Goal: Task Accomplishment & Management: Complete application form

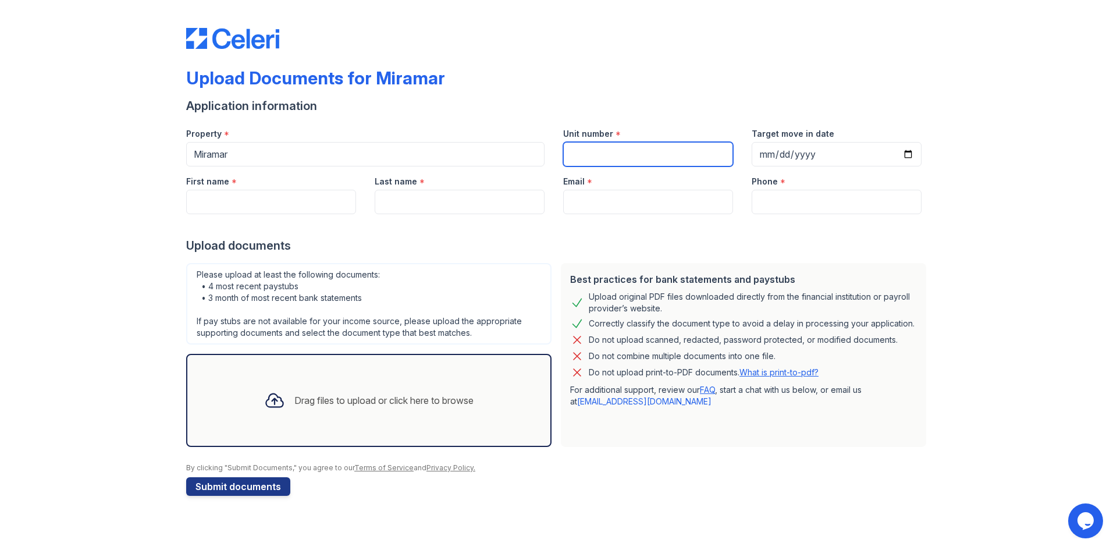
click at [654, 158] on input "Unit number" at bounding box center [648, 154] width 170 height 24
type input "827N"
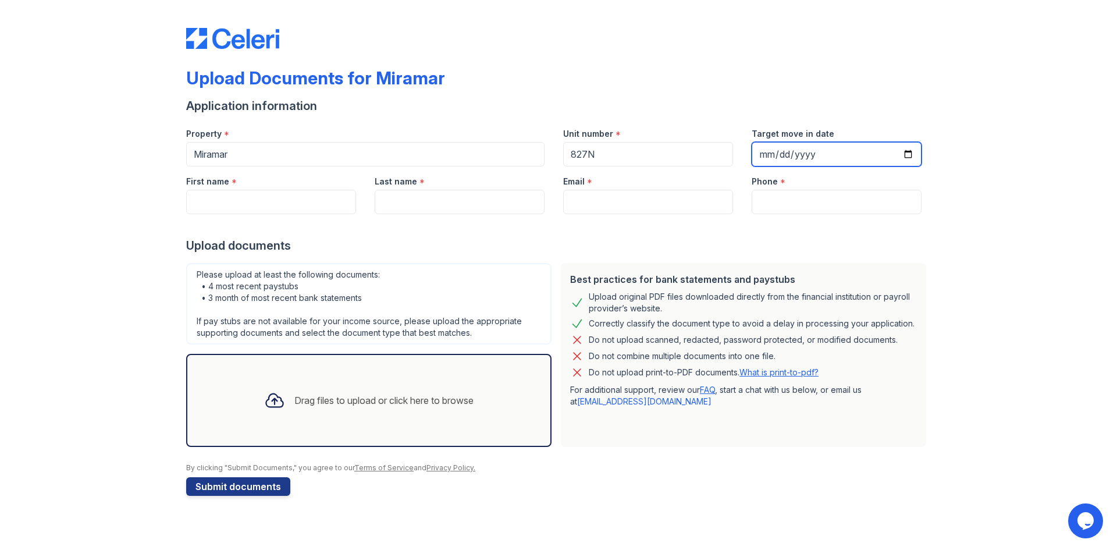
click at [842, 155] on input "Target move in date" at bounding box center [836, 154] width 170 height 24
type input "[DATE]"
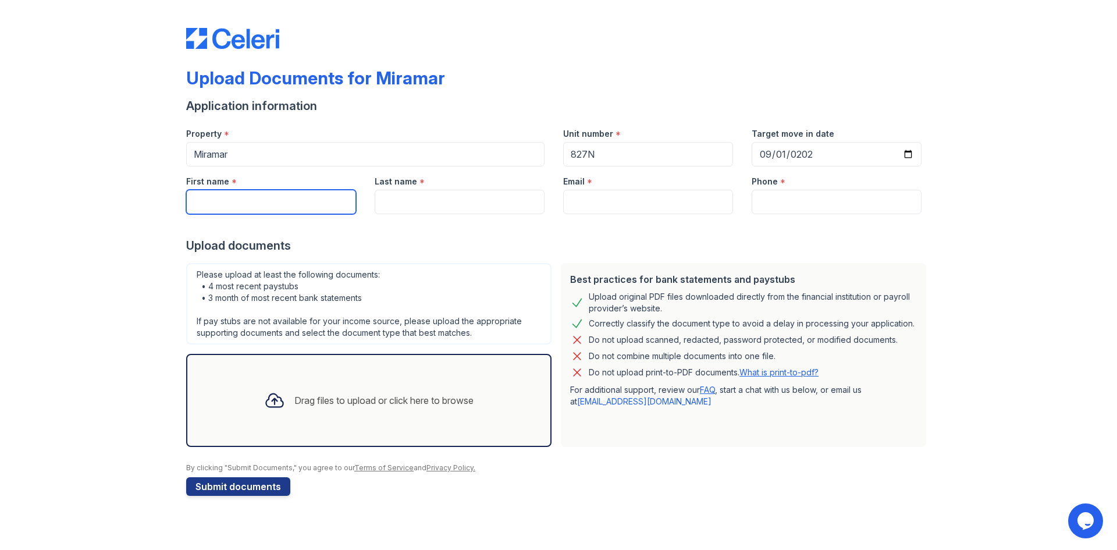
click at [251, 208] on input "First name" at bounding box center [271, 202] width 170 height 24
click at [250, 197] on input "First name" at bounding box center [271, 202] width 170 height 24
type input "c"
click at [404, 205] on input "Last name" at bounding box center [460, 202] width 170 height 24
drag, startPoint x: 269, startPoint y: 204, endPoint x: 239, endPoint y: 199, distance: 30.0
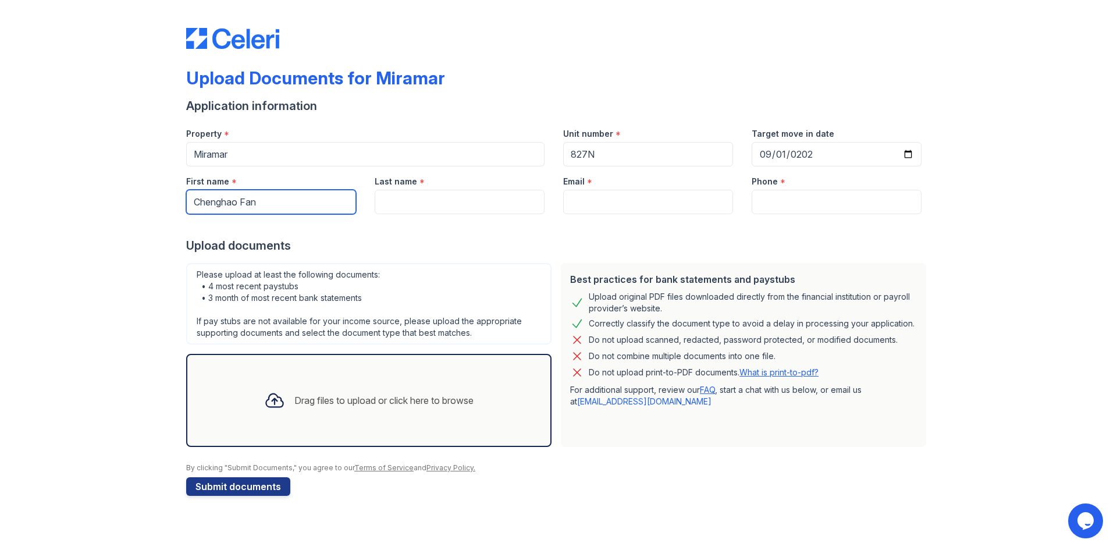
click at [239, 199] on input "Chenghao Fan" at bounding box center [271, 202] width 170 height 24
type input "Chenghao"
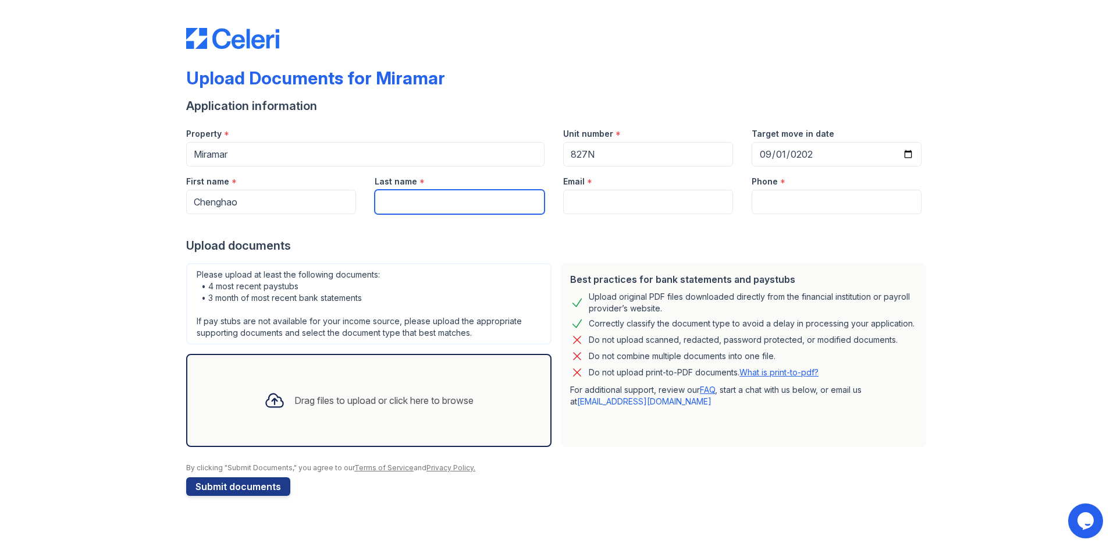
click at [421, 198] on input "Last name" at bounding box center [460, 202] width 170 height 24
type input "Fan"
drag, startPoint x: 585, startPoint y: 196, endPoint x: 604, endPoint y: 200, distance: 20.2
click at [584, 196] on input "Email" at bounding box center [648, 202] width 170 height 24
click at [579, 201] on input "Email" at bounding box center [648, 202] width 170 height 24
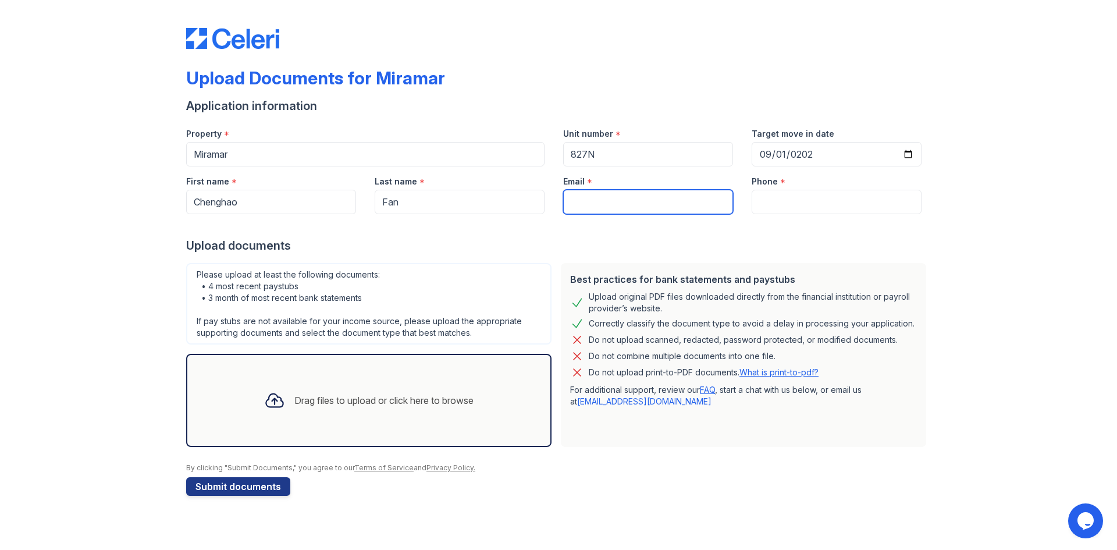
paste input ": steamyl111@outlook.com"
drag, startPoint x: 576, startPoint y: 201, endPoint x: 526, endPoint y: 204, distance: 50.1
click at [526, 204] on div "First name * Chenghao Last name * Fan Email * : steamyl111@outlook.com Phone *" at bounding box center [554, 190] width 754 height 48
type input "steamyl111@outlook.com"
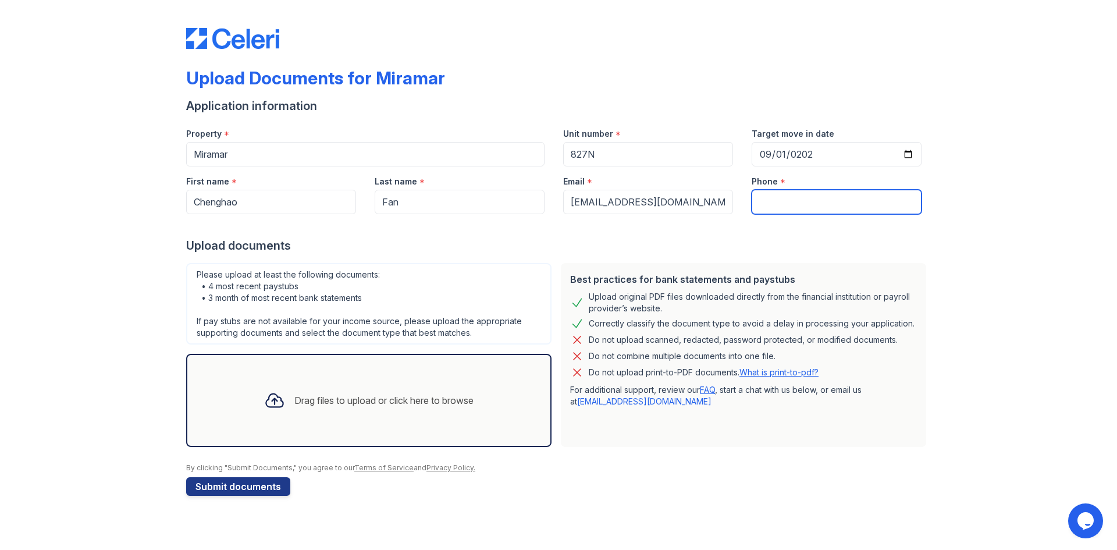
click at [822, 206] on input "Phone" at bounding box center [836, 202] width 170 height 24
click at [796, 205] on input "Phone" at bounding box center [836, 202] width 170 height 24
paste input "+86-17537631133"
type input "+86-17537631133"
click at [977, 237] on div "Upload Documents for Miramar Application information Property * Miramar Unit nu…" at bounding box center [558, 259] width 1079 height 519
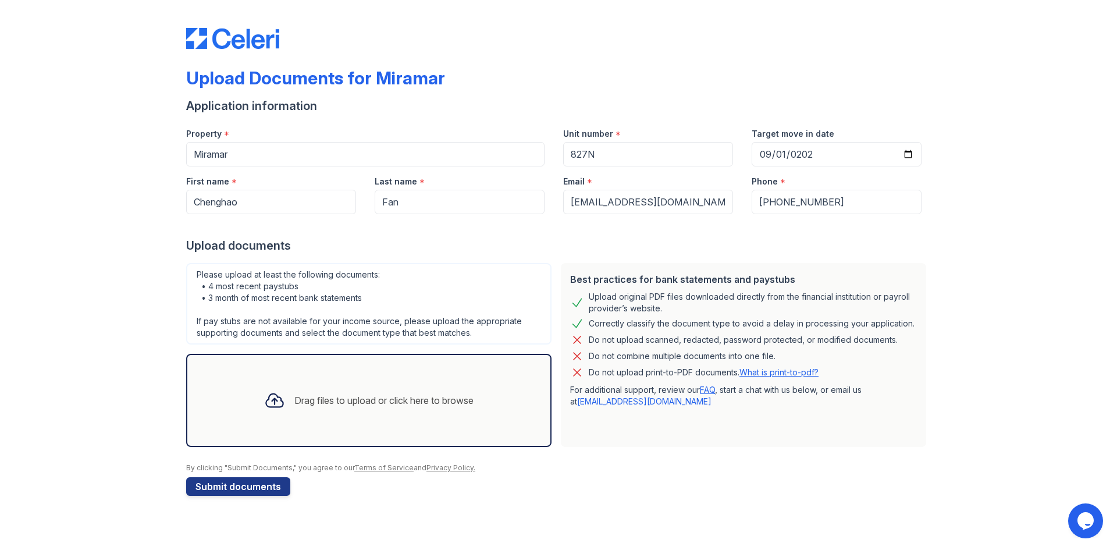
click at [420, 390] on div "Drag files to upload or click here to browse" at bounding box center [369, 400] width 228 height 40
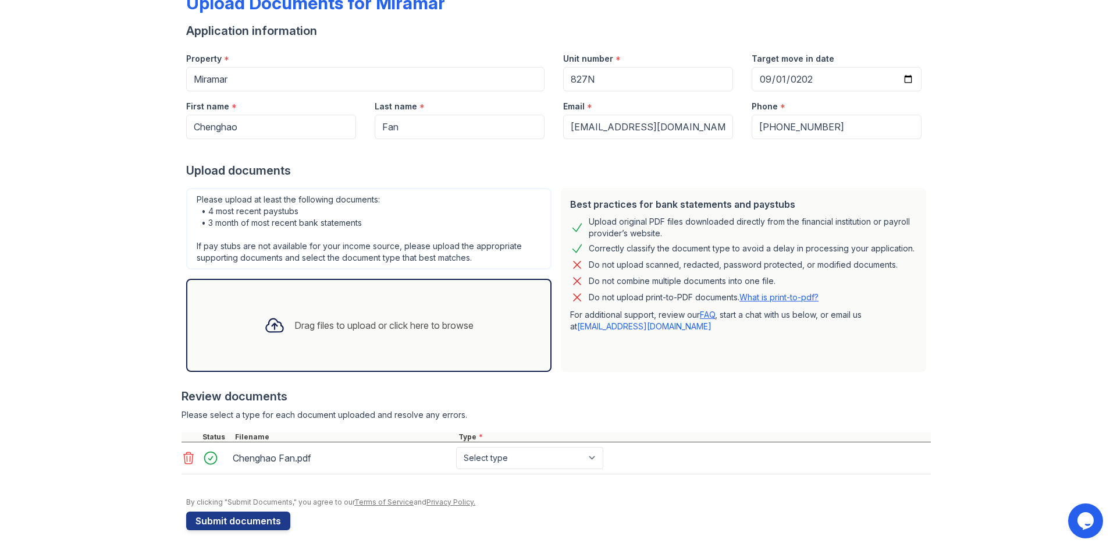
scroll to position [79, 0]
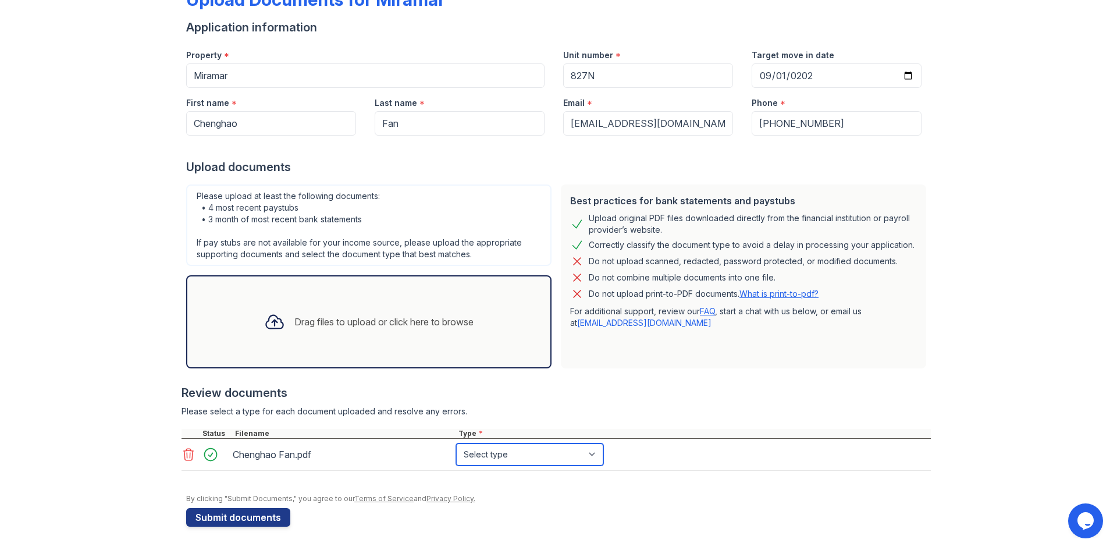
click at [523, 448] on select "Select type Paystub Bank Statement Offer Letter Tax Documents Benefit Award Let…" at bounding box center [529, 454] width 147 height 22
click at [372, 455] on div "Chenghao Fan.pdf" at bounding box center [342, 454] width 219 height 19
click at [181, 457] on icon at bounding box center [188, 454] width 14 height 14
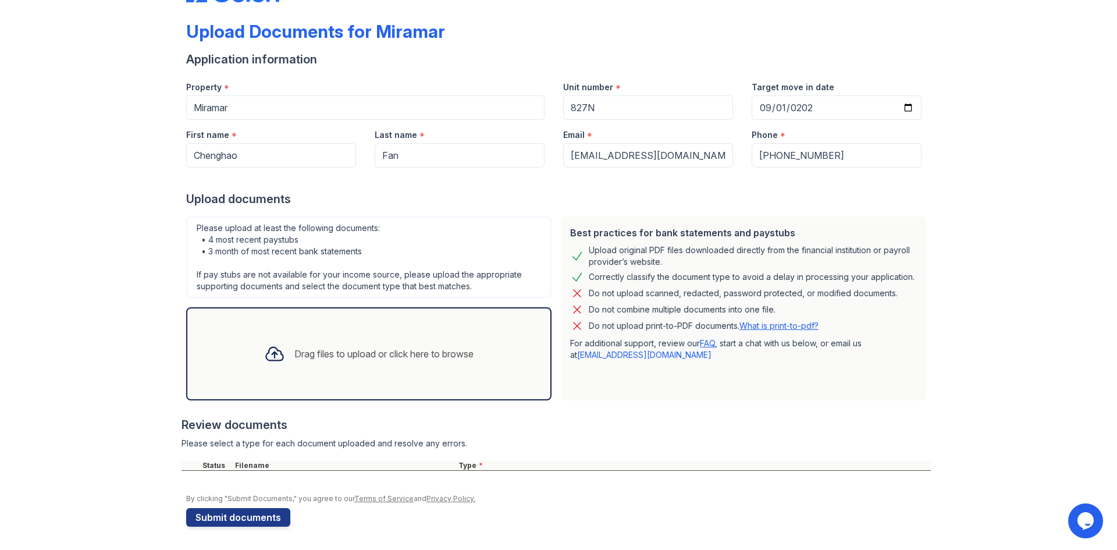
click at [294, 364] on div "Drag files to upload or click here to browse" at bounding box center [369, 354] width 228 height 40
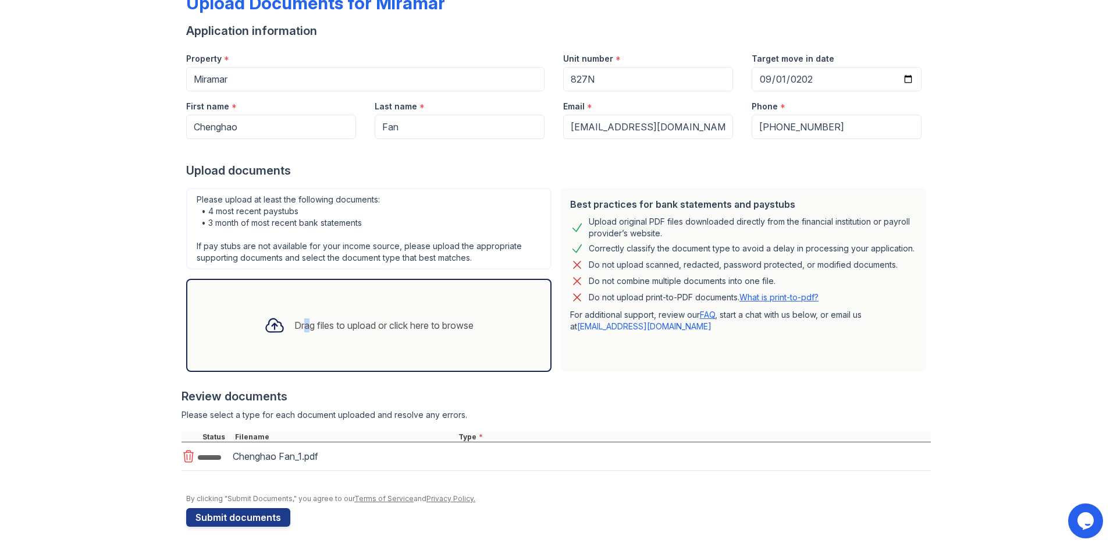
scroll to position [79, 0]
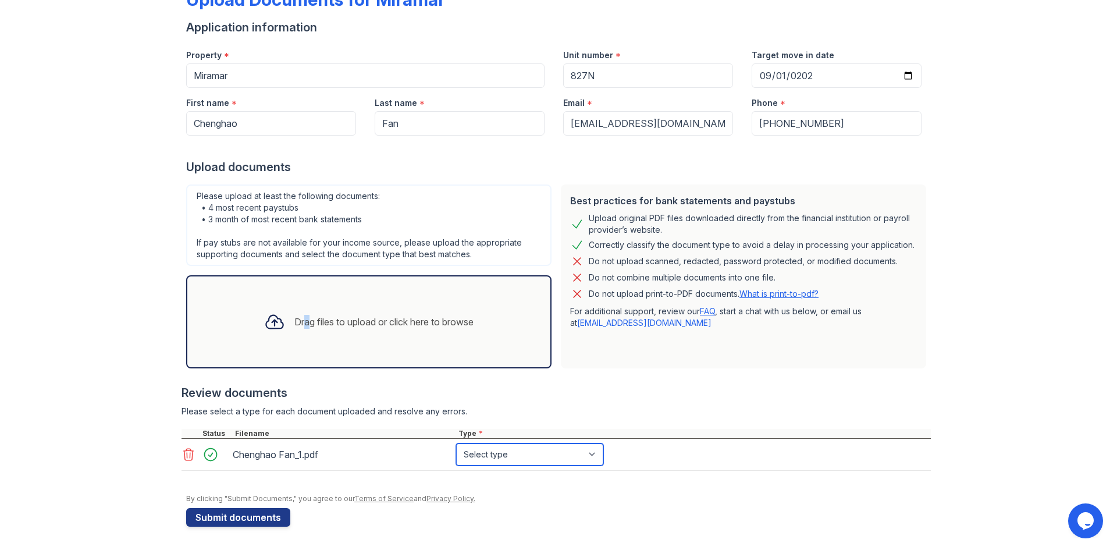
click at [523, 457] on select "Select type Paystub Bank Statement Offer Letter Tax Documents Benefit Award Let…" at bounding box center [529, 454] width 147 height 22
drag, startPoint x: 187, startPoint y: 460, endPoint x: 189, endPoint y: 469, distance: 9.6
click at [186, 462] on div at bounding box center [189, 454] width 16 height 16
click at [185, 456] on icon at bounding box center [188, 454] width 14 height 14
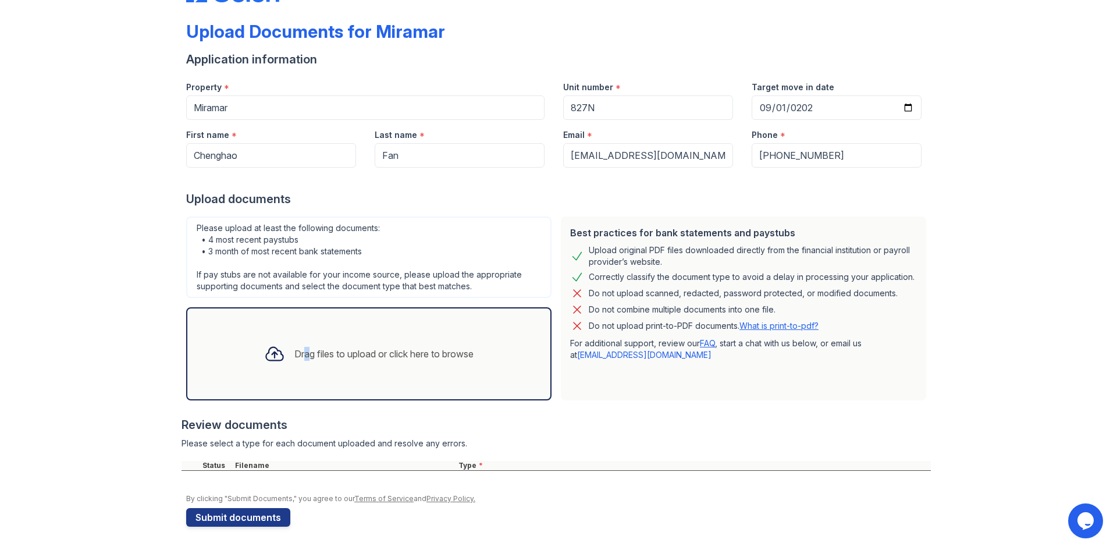
scroll to position [47, 0]
click at [349, 350] on div "Drag files to upload or click here to browse" at bounding box center [383, 354] width 179 height 14
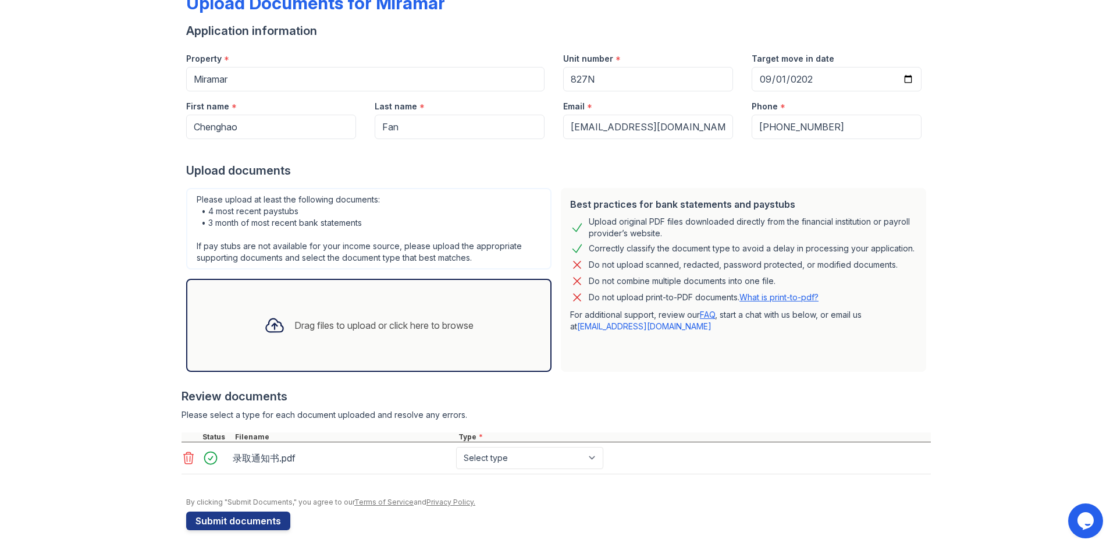
scroll to position [79, 0]
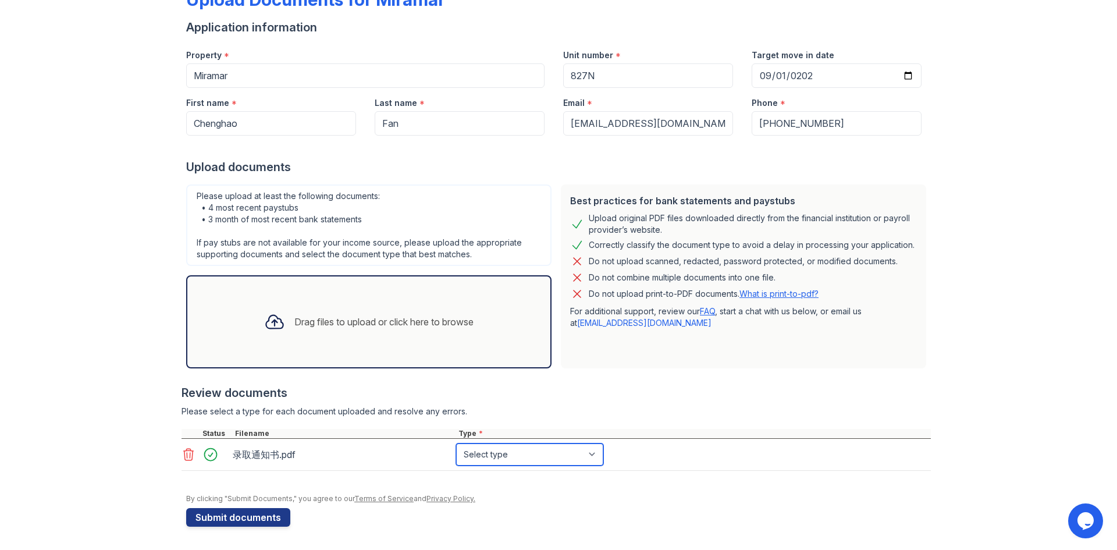
click at [500, 450] on select "Select type Paystub Bank Statement Offer Letter Tax Documents Benefit Award Let…" at bounding box center [529, 454] width 147 height 22
select select "offer_letter"
click at [456, 443] on select "Select type Paystub Bank Statement Offer Letter Tax Documents Benefit Award Let…" at bounding box center [529, 454] width 147 height 22
click at [392, 332] on div "Drag files to upload or click here to browse" at bounding box center [369, 322] width 228 height 40
click at [330, 296] on div "Drag files to upload or click here to browse" at bounding box center [368, 321] width 365 height 93
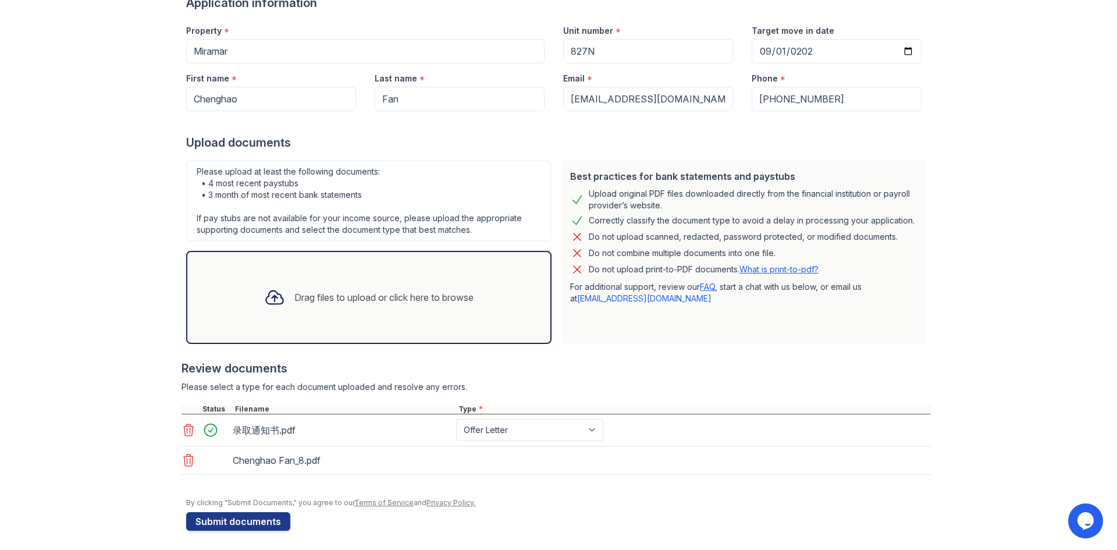
scroll to position [107, 0]
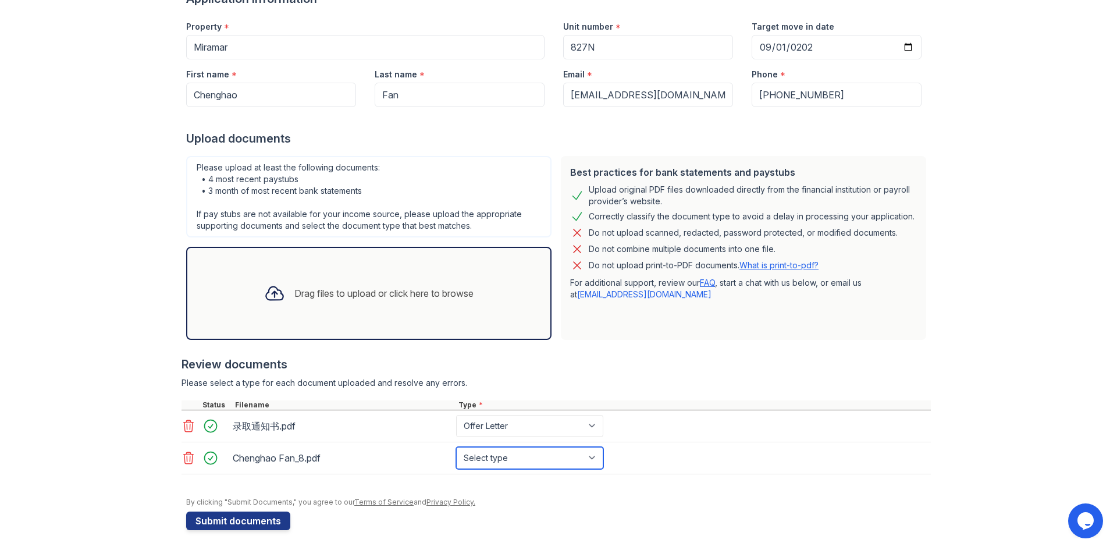
click at [514, 458] on select "Select type Paystub Bank Statement Offer Letter Tax Documents Benefit Award Let…" at bounding box center [529, 458] width 147 height 22
select select "bank_statement"
click at [456, 447] on select "Select type Paystub Bank Statement Offer Letter Tax Documents Benefit Award Let…" at bounding box center [529, 458] width 147 height 22
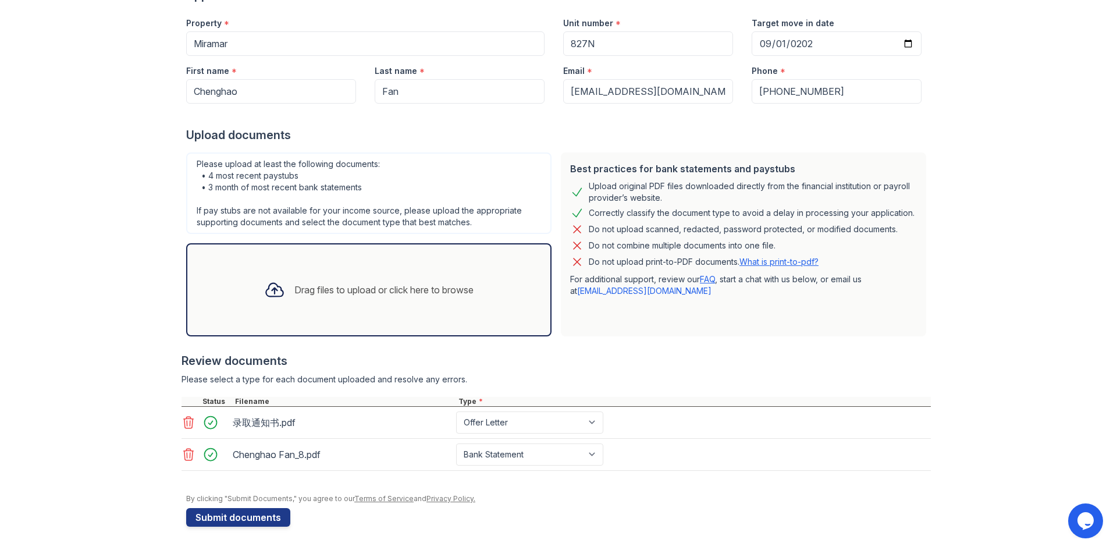
click at [269, 422] on div "录取通知书.pdf" at bounding box center [342, 422] width 219 height 19
click at [237, 516] on button "Submit documents" at bounding box center [238, 517] width 104 height 19
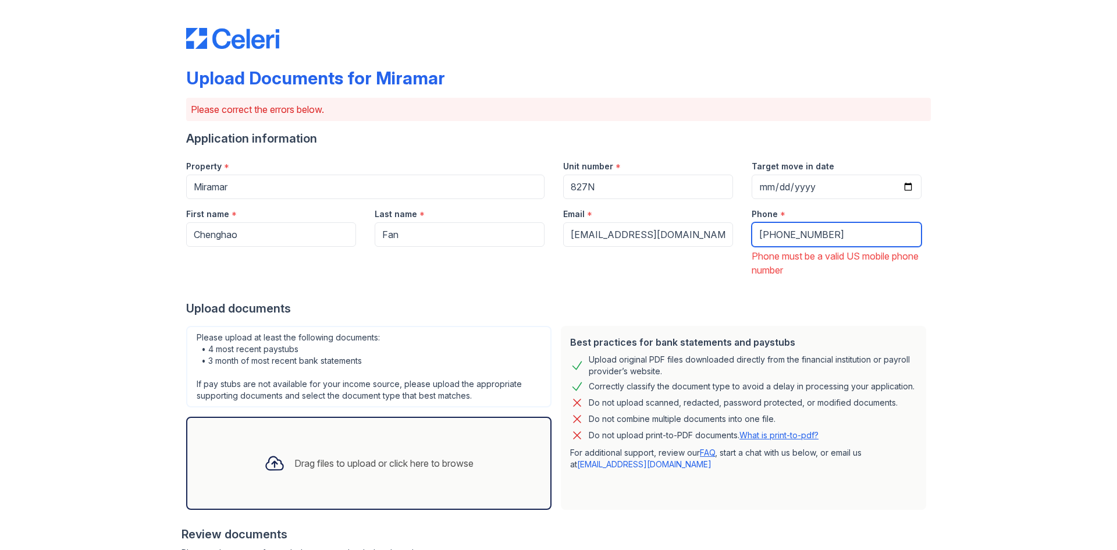
drag, startPoint x: 817, startPoint y: 229, endPoint x: 587, endPoint y: 235, distance: 229.8
click at [573, 233] on div "First name * Chenghao Last name * Fan Email * steamyl111@outlook.com Phone * +8…" at bounding box center [554, 238] width 754 height 78
paste input "[PHONE_NUMBER]"
type input "[PHONE_NUMBER]"
click at [983, 280] on div "Upload Documents for Miramar Please correct the errors below. Application infor…" at bounding box center [558, 383] width 1079 height 766
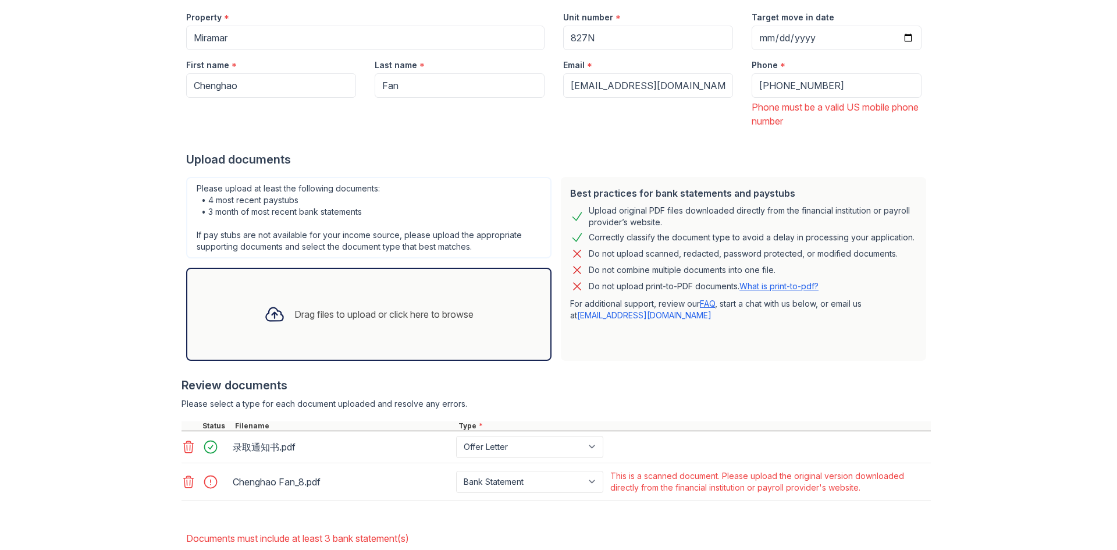
scroll to position [216, 0]
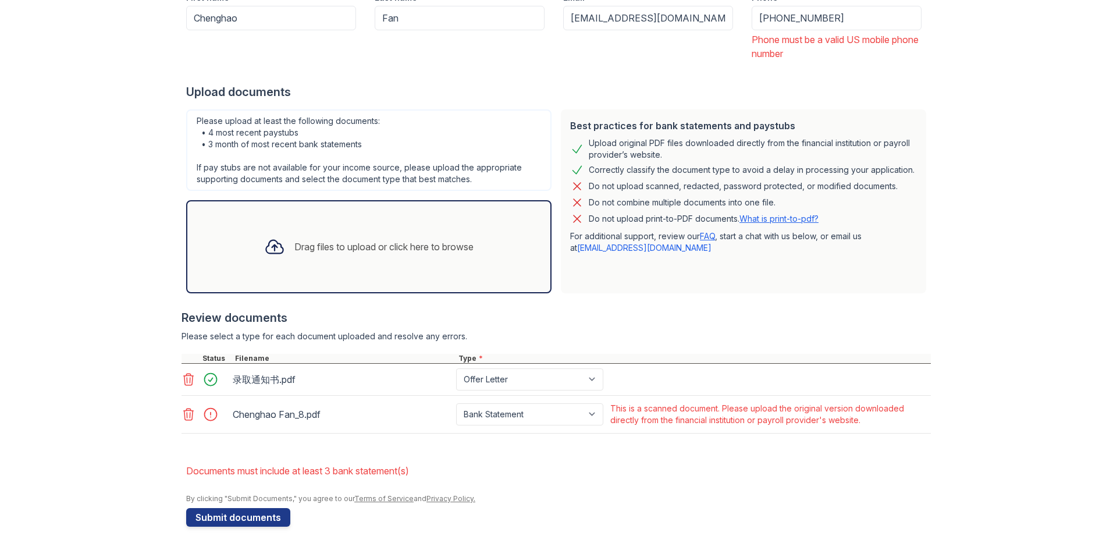
click at [184, 417] on icon at bounding box center [188, 414] width 14 height 14
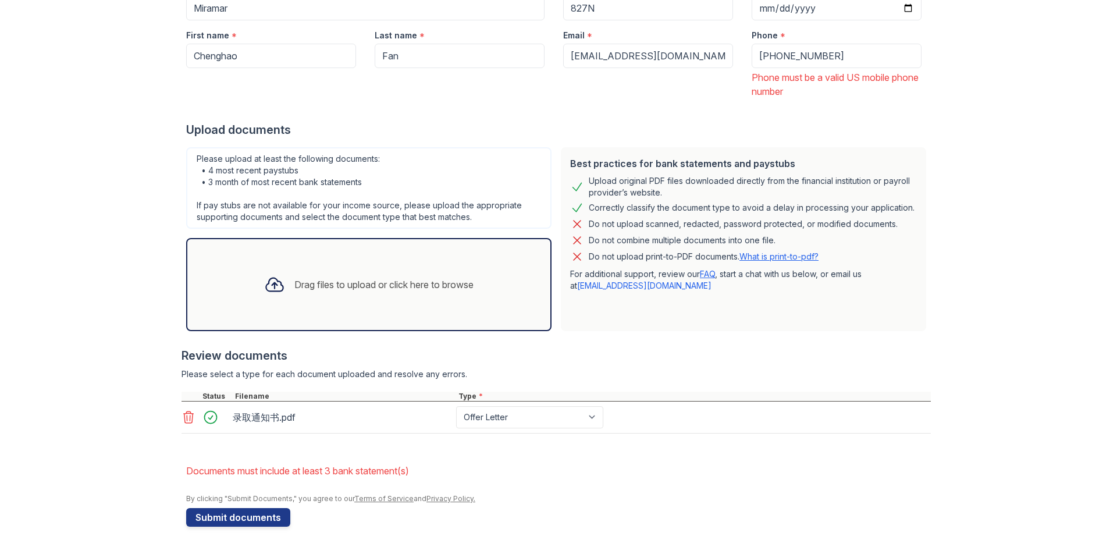
click at [364, 252] on div "Drag files to upload or click here to browse" at bounding box center [368, 284] width 365 height 93
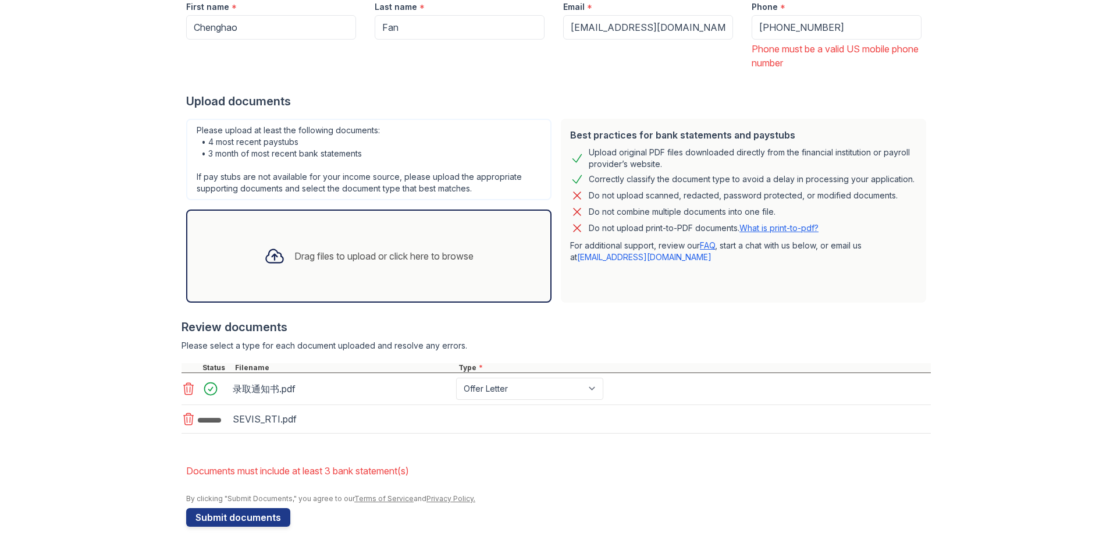
scroll to position [211, 0]
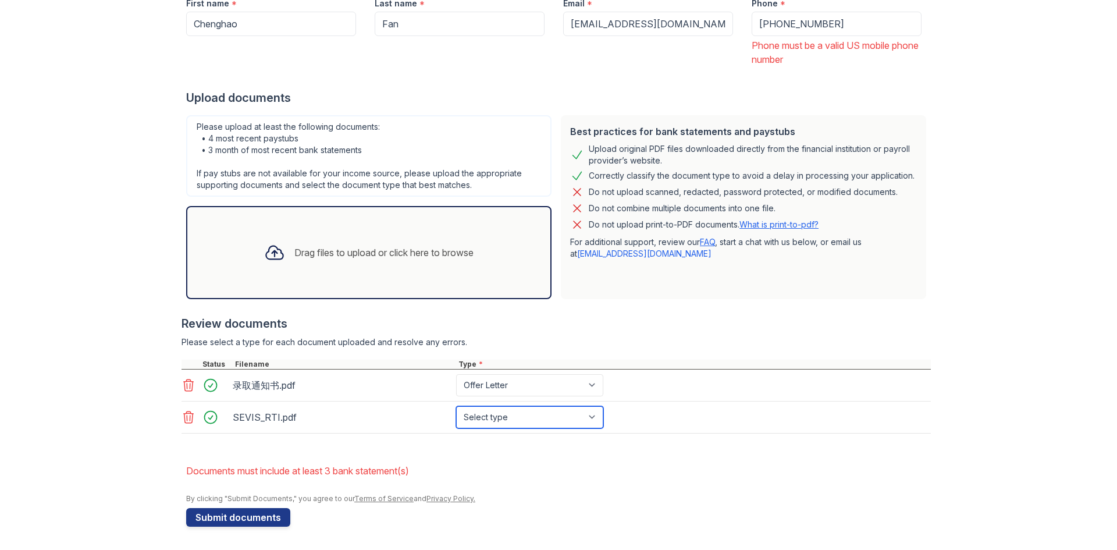
click at [517, 417] on select "Select type Paystub Bank Statement Offer Letter Tax Documents Benefit Award Let…" at bounding box center [529, 417] width 147 height 22
select select "other"
click at [456, 406] on select "Select type Paystub Bank Statement Offer Letter Tax Documents Benefit Award Let…" at bounding box center [529, 417] width 147 height 22
click at [551, 492] on div at bounding box center [558, 488] width 744 height 12
click at [240, 517] on button "Submit documents" at bounding box center [238, 517] width 104 height 19
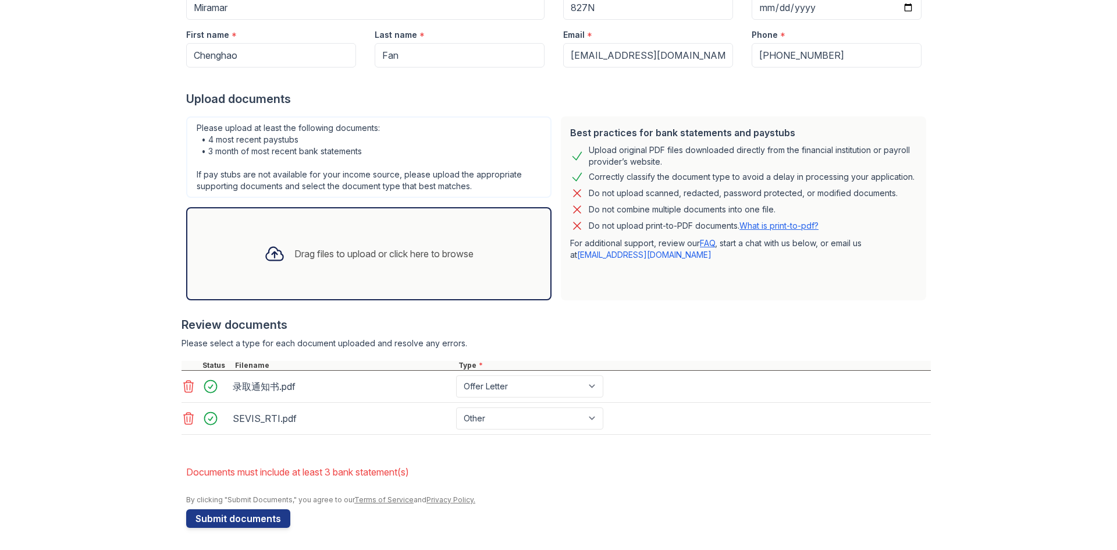
scroll to position [180, 0]
click at [402, 257] on div "Drag files to upload or click here to browse" at bounding box center [383, 252] width 179 height 14
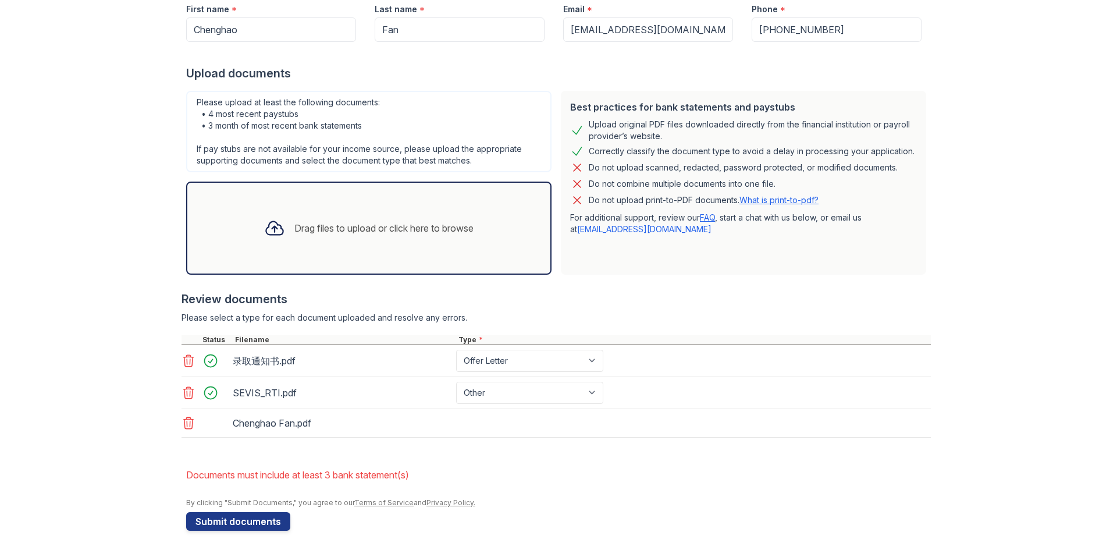
scroll to position [209, 0]
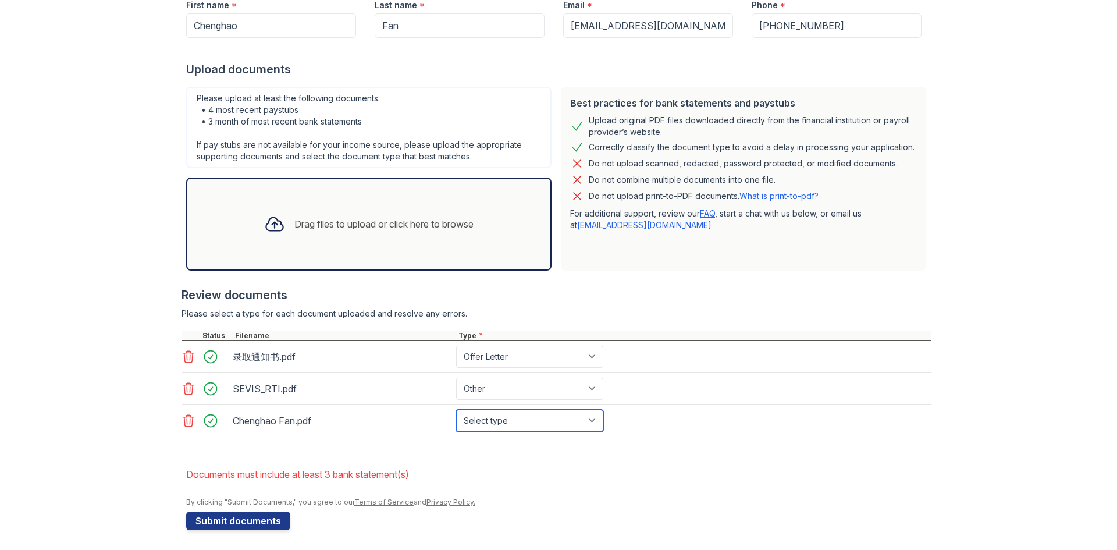
click at [512, 418] on select "Select type Paystub Bank Statement Offer Letter Tax Documents Benefit Award Let…" at bounding box center [529, 420] width 147 height 22
select select "other"
click at [456, 409] on select "Select type Paystub Bank Statement Offer Letter Tax Documents Benefit Award Let…" at bounding box center [529, 420] width 147 height 22
click at [593, 462] on li "Documents must include at least 3 bank statement(s)" at bounding box center [558, 473] width 744 height 23
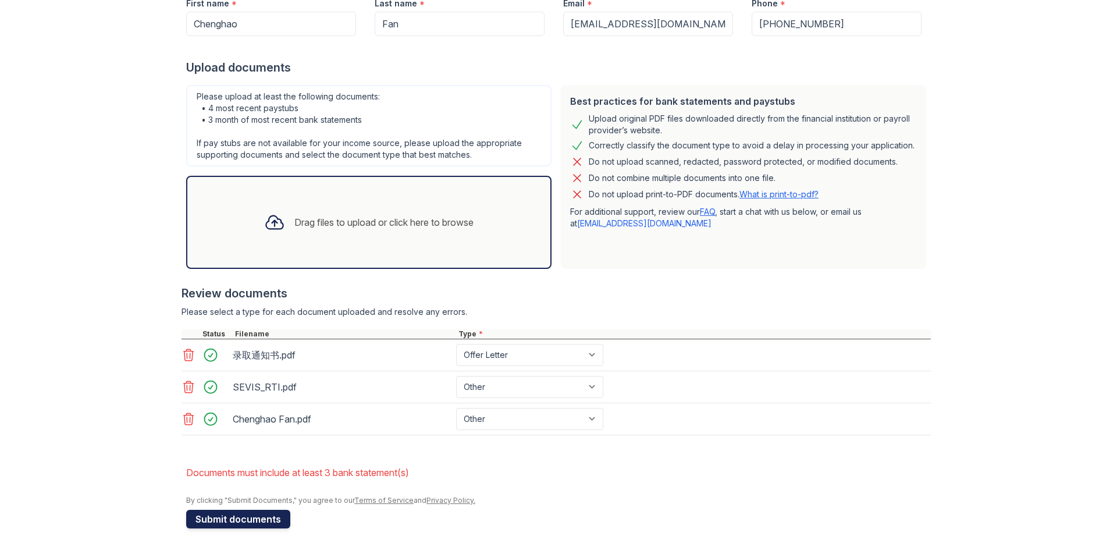
scroll to position [212, 0]
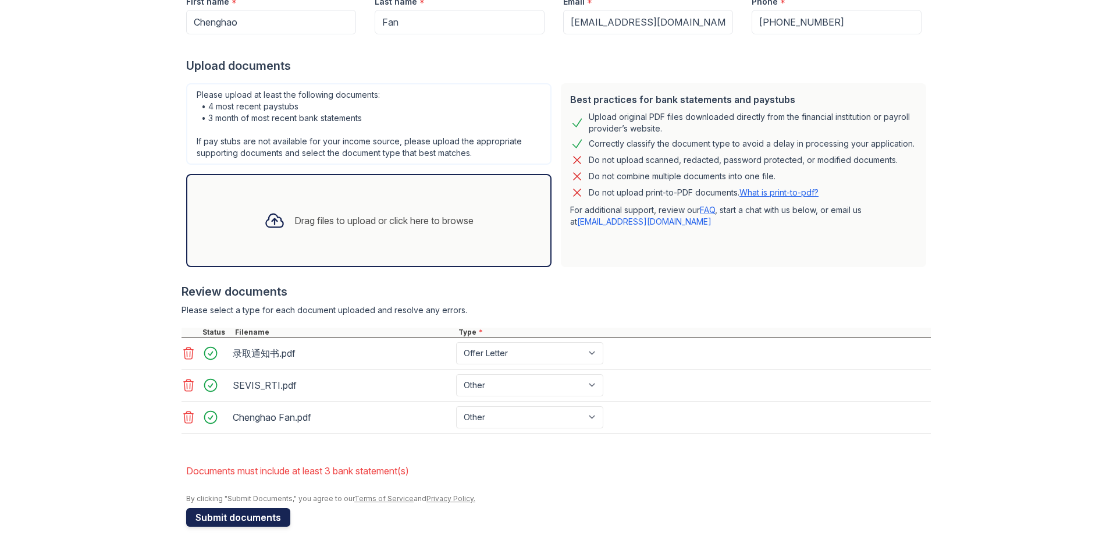
drag, startPoint x: 241, startPoint y: 518, endPoint x: 287, endPoint y: 509, distance: 46.9
click at [241, 519] on button "Submit documents" at bounding box center [238, 517] width 104 height 19
click at [504, 462] on li "Documents must include at least 3 bank statement(s)" at bounding box center [558, 470] width 744 height 23
click at [514, 357] on select "Paystub Bank Statement Offer Letter Tax Documents Benefit Award Letter Investme…" at bounding box center [529, 353] width 147 height 22
select select "bank_statement"
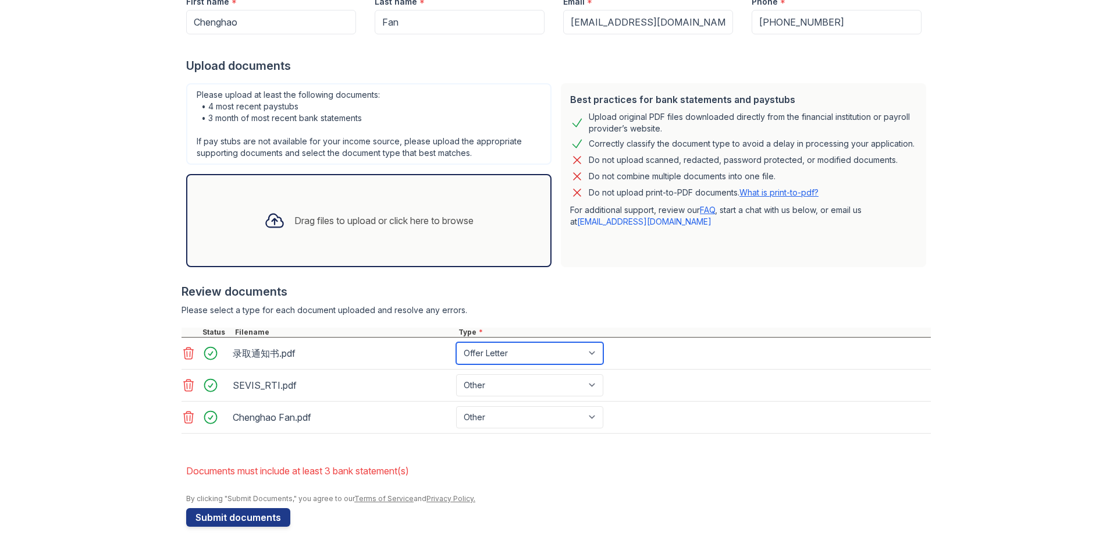
click at [456, 342] on select "Paystub Bank Statement Offer Letter Tax Documents Benefit Award Letter Investme…" at bounding box center [529, 353] width 147 height 22
click at [509, 382] on select "Paystub Bank Statement Offer Letter Tax Documents Benefit Award Letter Investme…" at bounding box center [529, 385] width 147 height 22
select select "bank_statement"
click at [456, 374] on select "Paystub Bank Statement Offer Letter Tax Documents Benefit Award Letter Investme…" at bounding box center [529, 385] width 147 height 22
click at [508, 412] on select "Paystub Bank Statement Offer Letter Tax Documents Benefit Award Letter Investme…" at bounding box center [529, 417] width 147 height 22
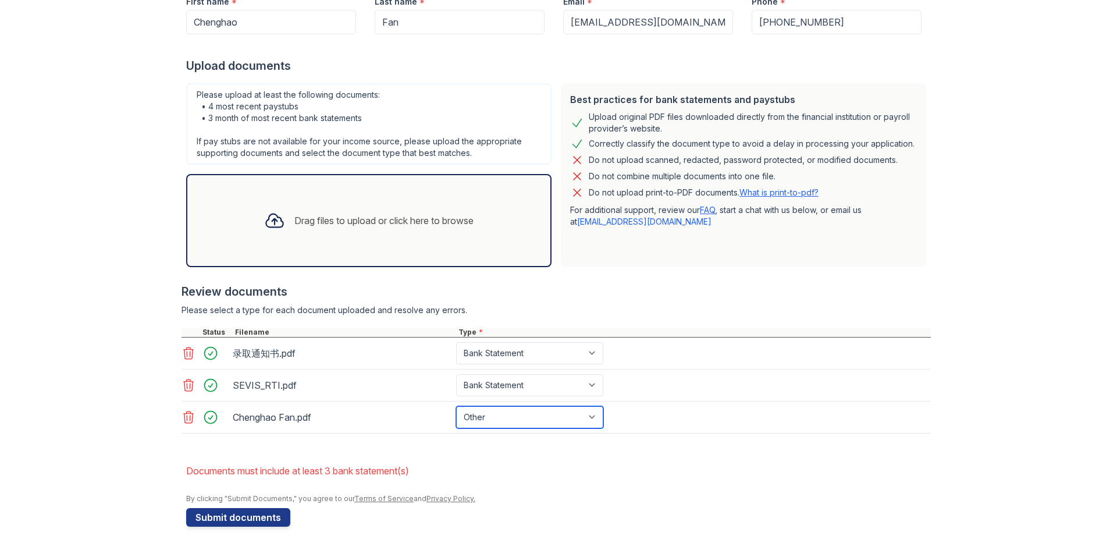
select select "bank_statement"
click at [456, 406] on select "Paystub Bank Statement Offer Letter Tax Documents Benefit Award Letter Investme…" at bounding box center [529, 417] width 147 height 22
click at [579, 464] on li "Documents must include at least 3 bank statement(s)" at bounding box center [558, 470] width 744 height 23
click at [529, 356] on select "Paystub Bank Statement Offer Letter Tax Documents Benefit Award Letter Investme…" at bounding box center [529, 353] width 147 height 22
select select "offer_letter"
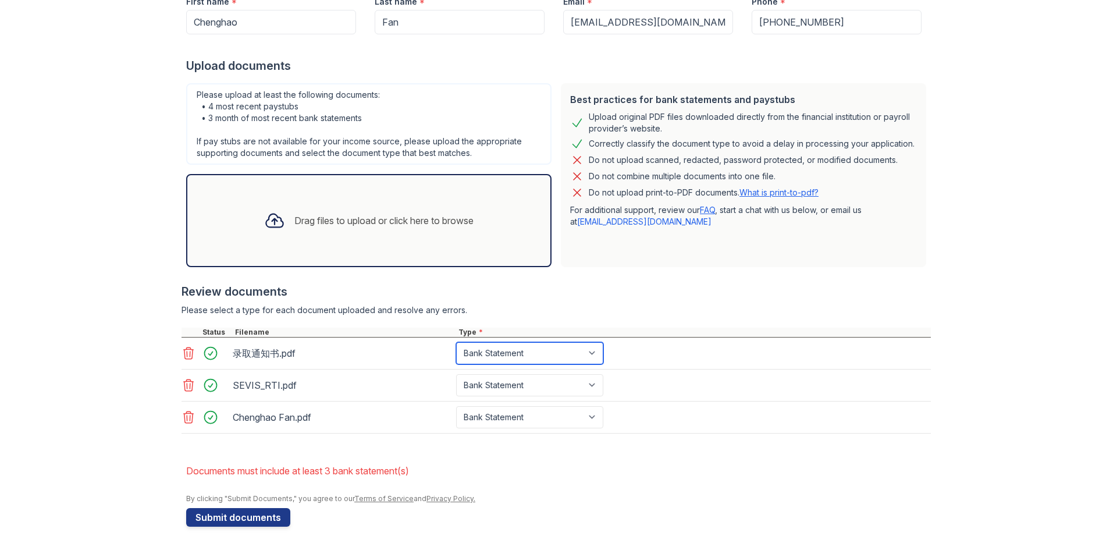
click at [456, 342] on select "Paystub Bank Statement Offer Letter Tax Documents Benefit Award Letter Investme…" at bounding box center [529, 353] width 147 height 22
click at [519, 387] on select "Paystub Bank Statement Offer Letter Tax Documents Benefit Award Letter Investme…" at bounding box center [529, 385] width 147 height 22
select select "offer_letter"
click at [456, 374] on select "Paystub Bank Statement Offer Letter Tax Documents Benefit Award Letter Investme…" at bounding box center [529, 385] width 147 height 22
click at [510, 415] on select "Paystub Bank Statement Offer Letter Tax Documents Benefit Award Letter Investme…" at bounding box center [529, 417] width 147 height 22
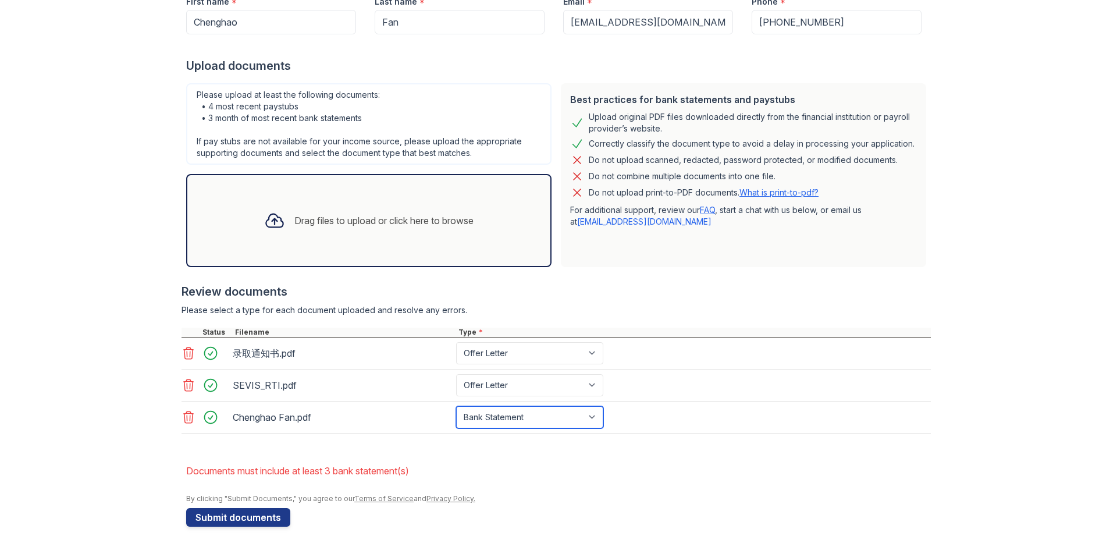
select select "other"
click at [456, 406] on select "Paystub Bank Statement Offer Letter Tax Documents Benefit Award Letter Investme…" at bounding box center [529, 417] width 147 height 22
click at [485, 481] on li "Documents must include at least 3 bank statement(s)" at bounding box center [558, 470] width 744 height 23
click at [329, 238] on div "Drag files to upload or click here to browse" at bounding box center [369, 221] width 228 height 40
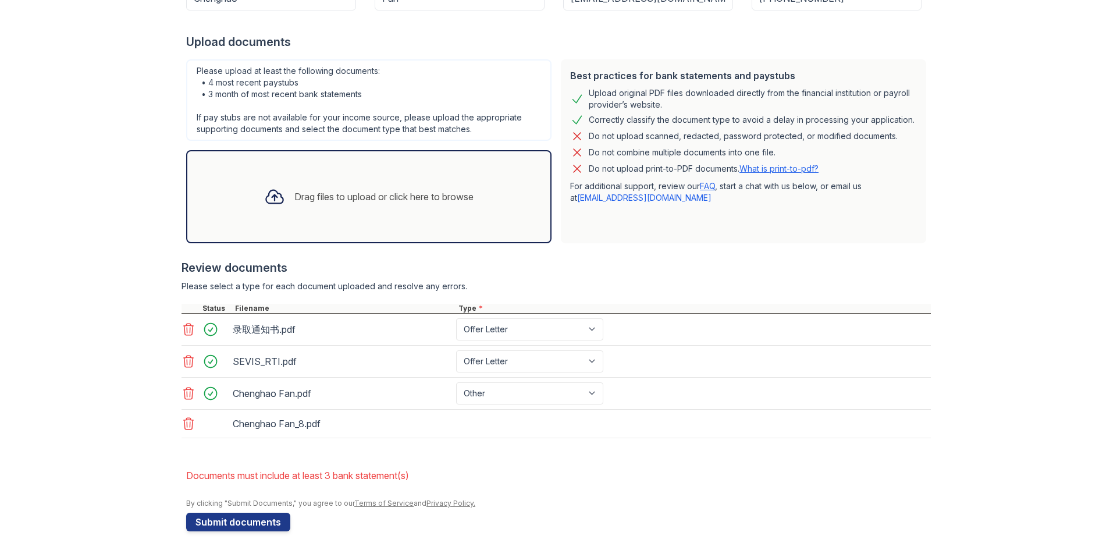
scroll to position [241, 0]
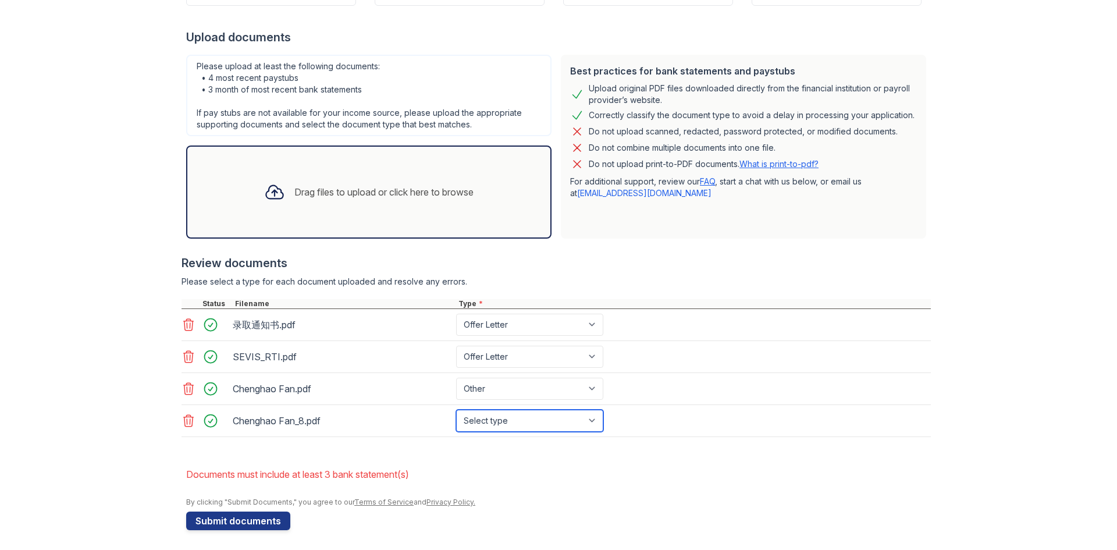
click at [526, 421] on select "Select type Paystub Bank Statement Offer Letter Tax Documents Benefit Award Let…" at bounding box center [529, 420] width 147 height 22
select select "bank_statement"
click at [456, 409] on select "Select type Paystub Bank Statement Offer Letter Tax Documents Benefit Award Let…" at bounding box center [529, 420] width 147 height 22
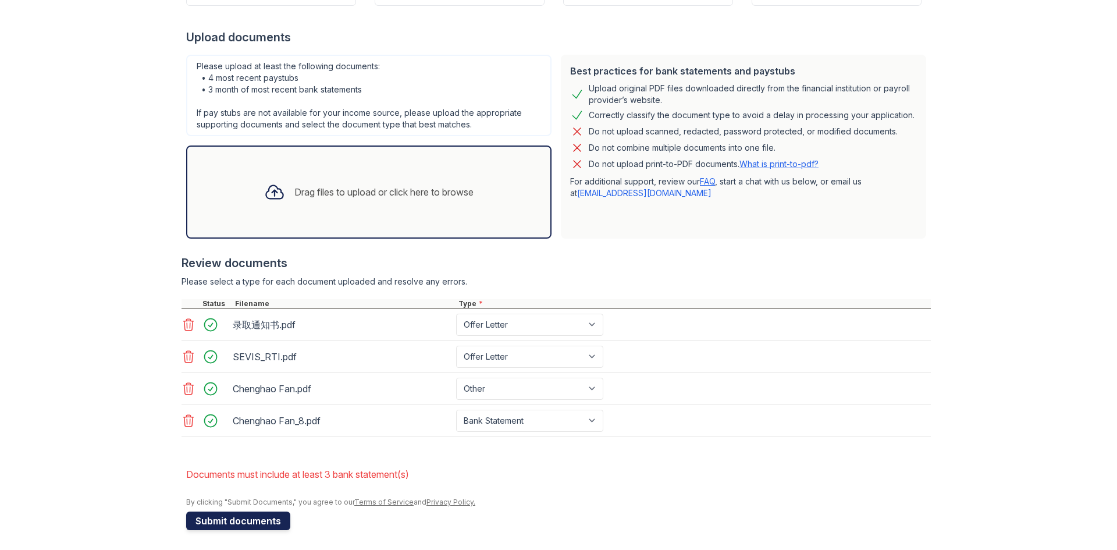
drag, startPoint x: 253, startPoint y: 520, endPoint x: 289, endPoint y: 514, distance: 36.6
click at [252, 520] on button "Submit documents" at bounding box center [238, 520] width 104 height 19
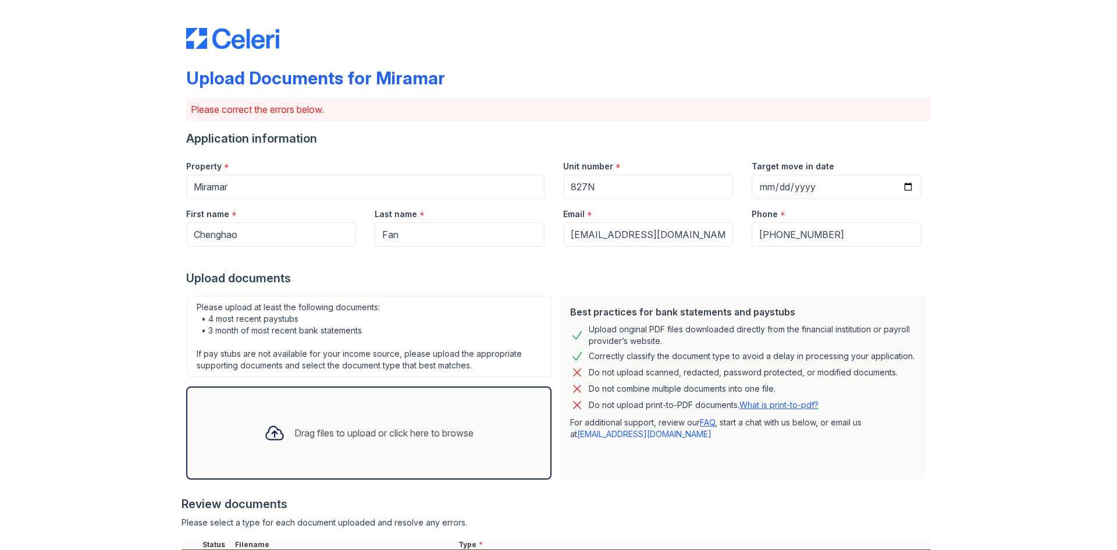
scroll to position [250, 0]
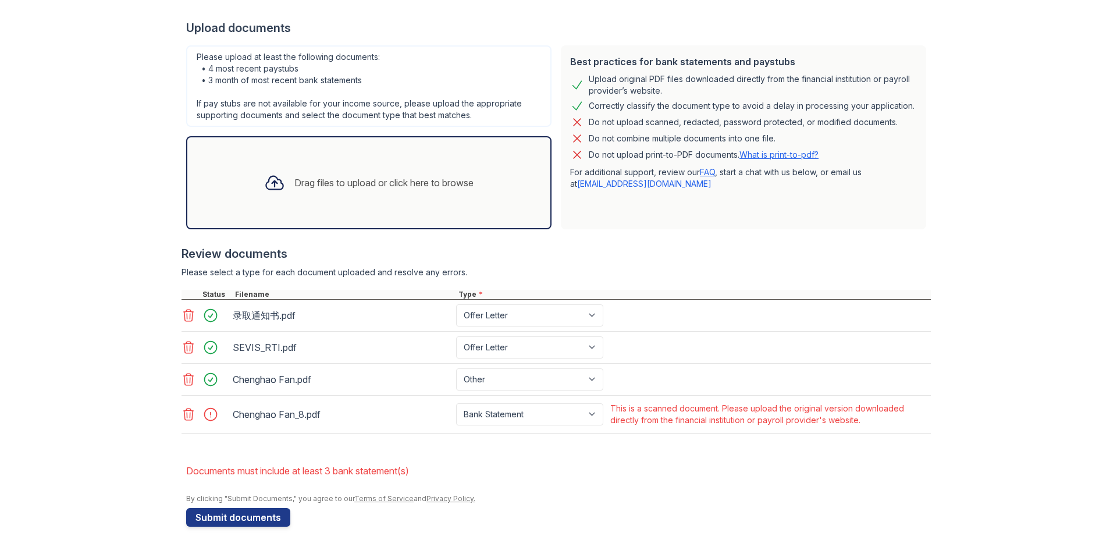
click at [184, 415] on icon at bounding box center [188, 414] width 14 height 14
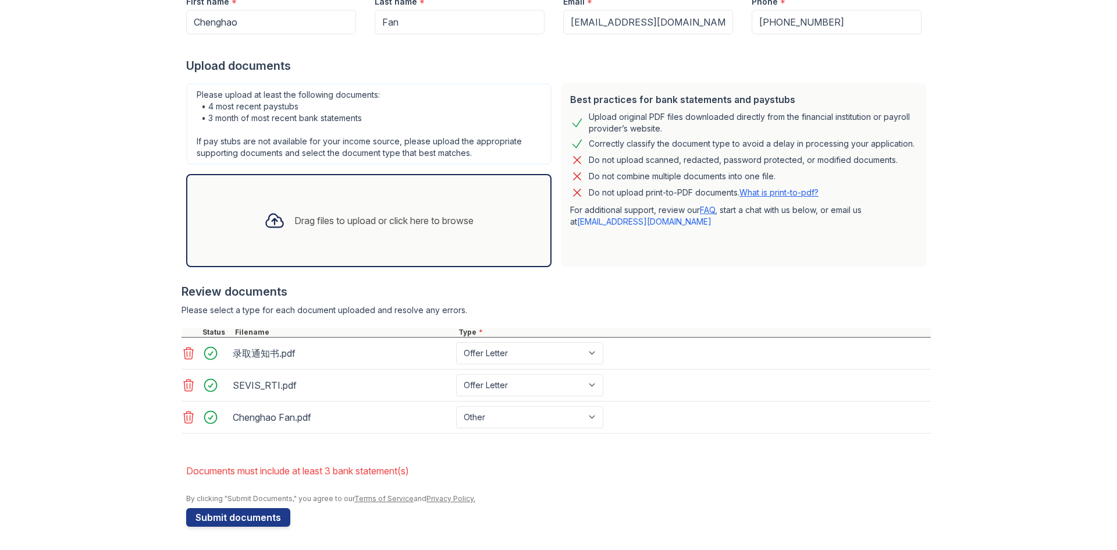
click at [313, 220] on div "Drag files to upload or click here to browse" at bounding box center [383, 220] width 179 height 14
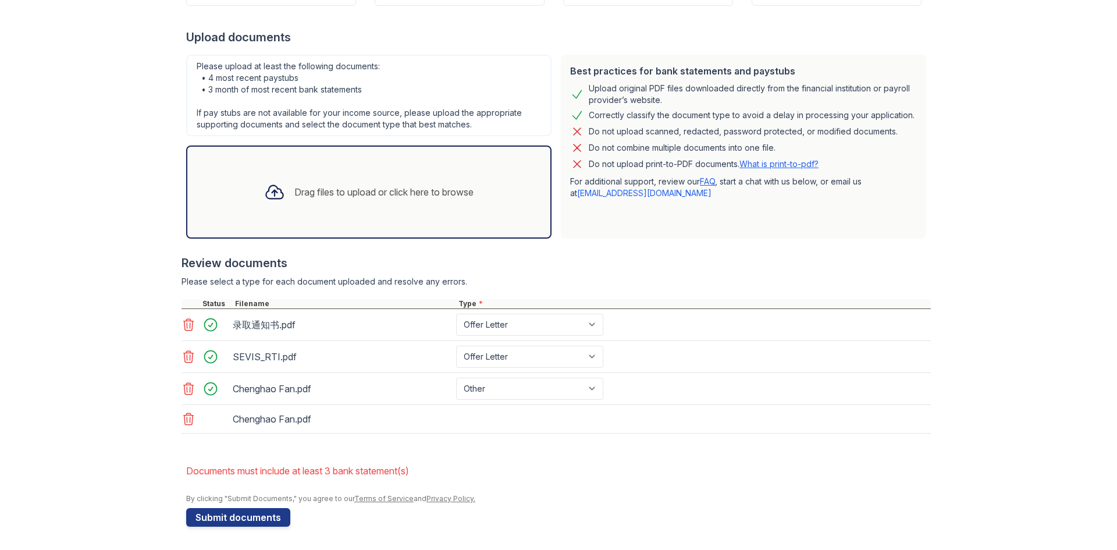
click at [331, 201] on div "Drag files to upload or click here to browse" at bounding box center [369, 192] width 228 height 40
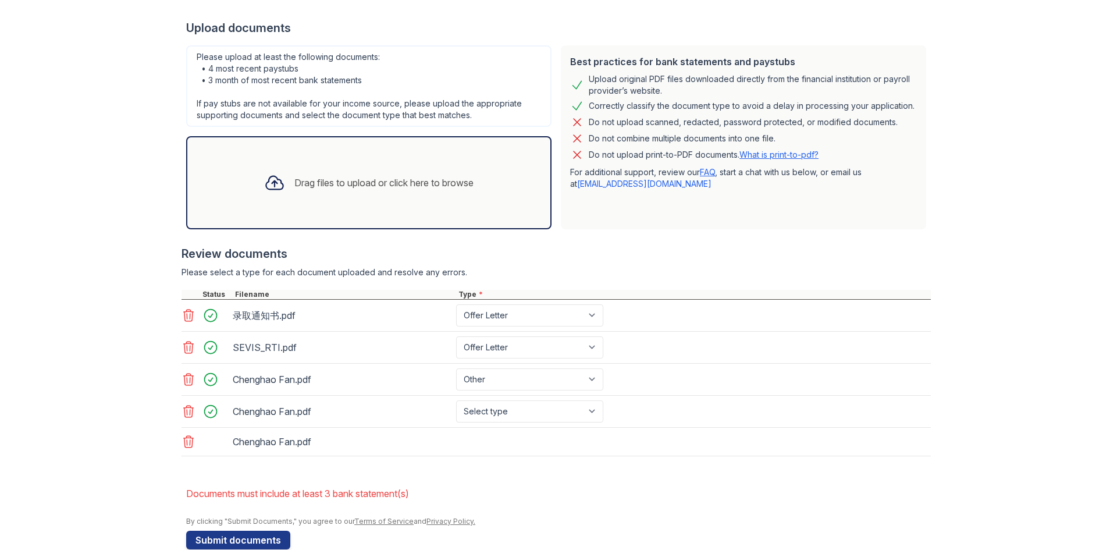
scroll to position [273, 0]
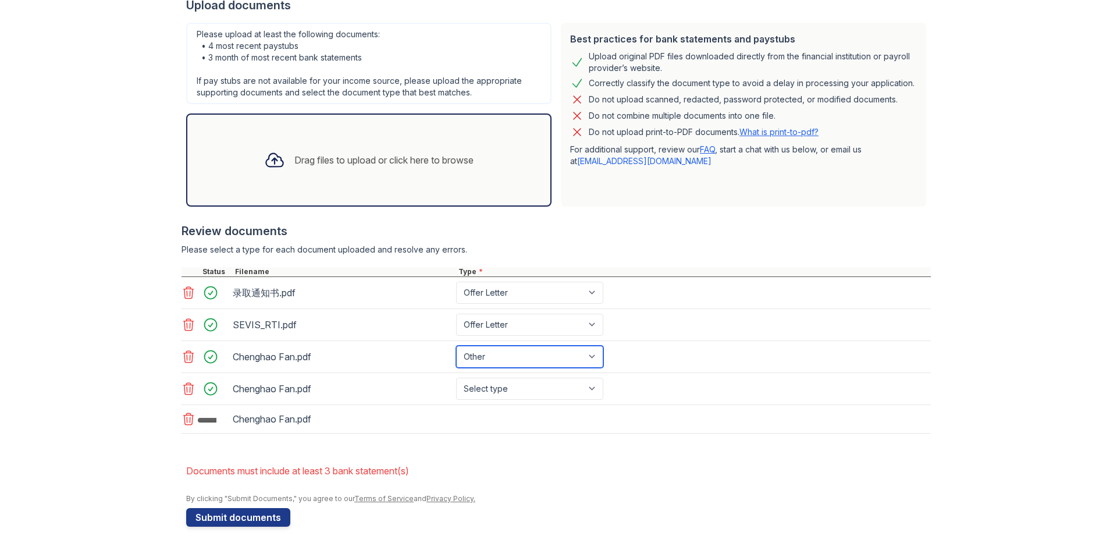
click at [518, 358] on select "Paystub Bank Statement Offer Letter Tax Documents Benefit Award Letter Investme…" at bounding box center [529, 356] width 147 height 22
select select "bank_statement"
click at [456, 345] on select "Paystub Bank Statement Offer Letter Tax Documents Benefit Award Letter Investme…" at bounding box center [529, 356] width 147 height 22
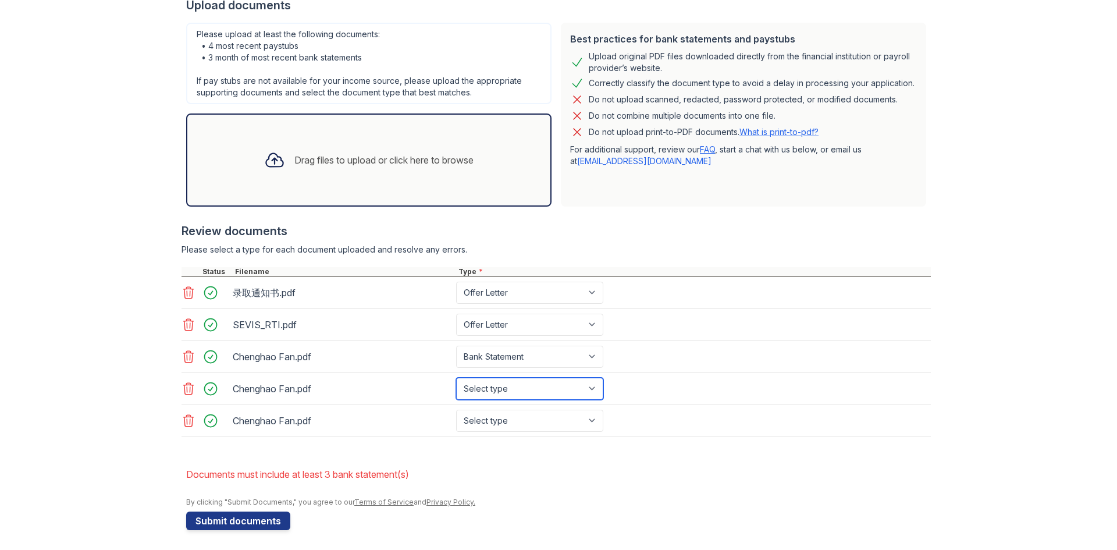
click at [505, 392] on select "Select type Paystub Bank Statement Offer Letter Tax Documents Benefit Award Let…" at bounding box center [529, 388] width 147 height 22
select select "bank_statement"
click at [456, 377] on select "Select type Paystub Bank Statement Offer Letter Tax Documents Benefit Award Let…" at bounding box center [529, 388] width 147 height 22
click at [496, 425] on select "Select type Paystub Bank Statement Offer Letter Tax Documents Benefit Award Let…" at bounding box center [529, 420] width 147 height 22
select select "bank_statement"
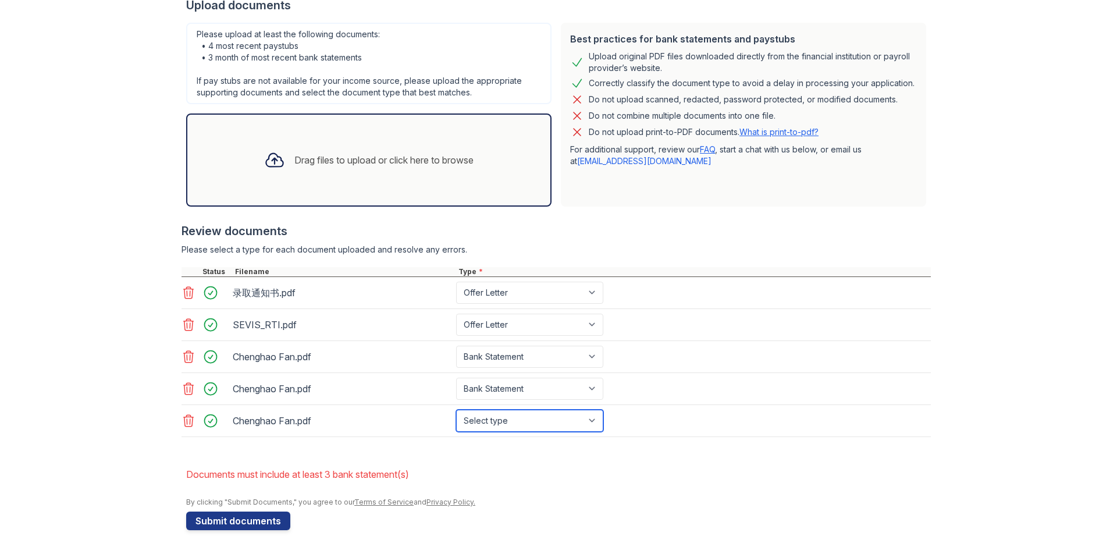
click at [456, 409] on select "Select type Paystub Bank Statement Offer Letter Tax Documents Benefit Award Let…" at bounding box center [529, 420] width 147 height 22
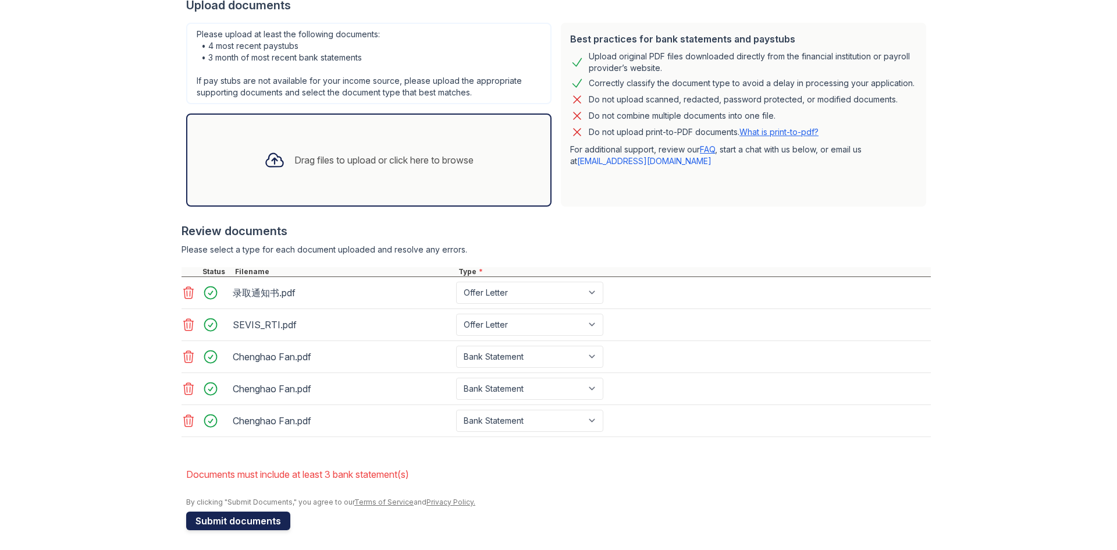
click at [244, 525] on button "Submit documents" at bounding box center [238, 520] width 104 height 19
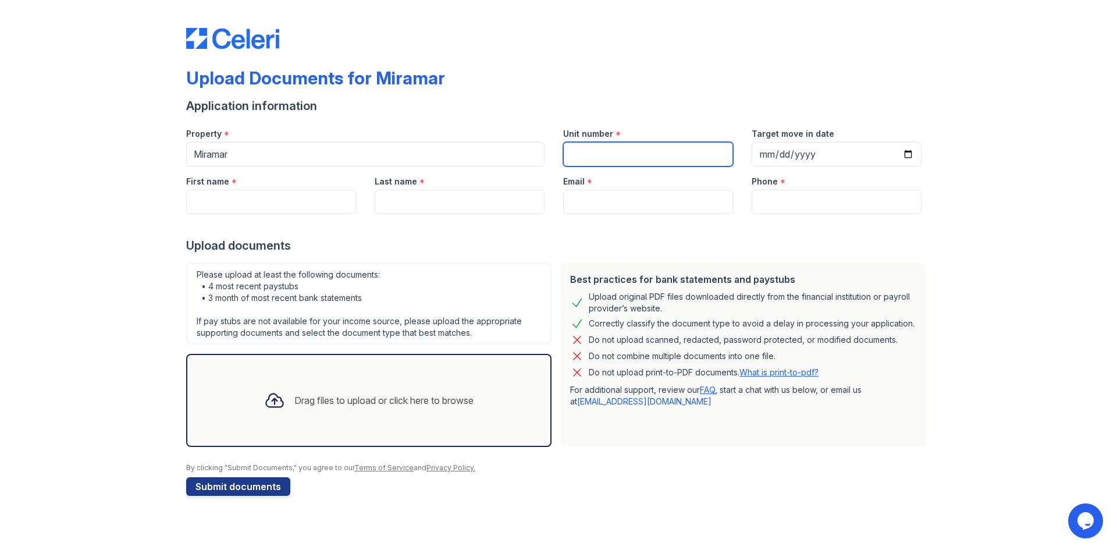
click at [613, 151] on input "Unit number" at bounding box center [648, 154] width 170 height 24
type input "827N"
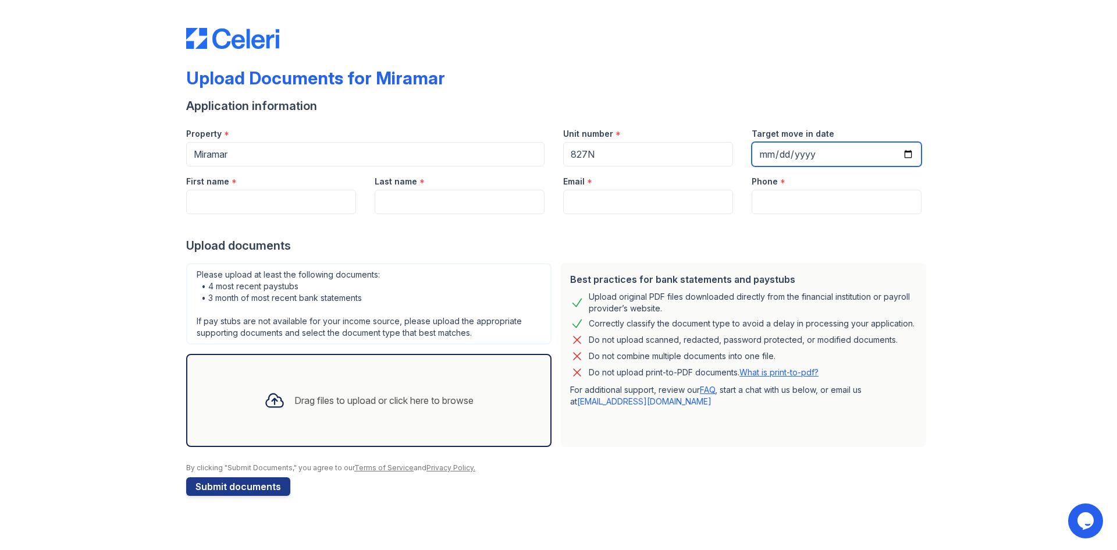
click at [828, 152] on input "Target move in date" at bounding box center [836, 154] width 170 height 24
type input "[DATE]"
click at [274, 188] on div "First name *" at bounding box center [271, 177] width 170 height 23
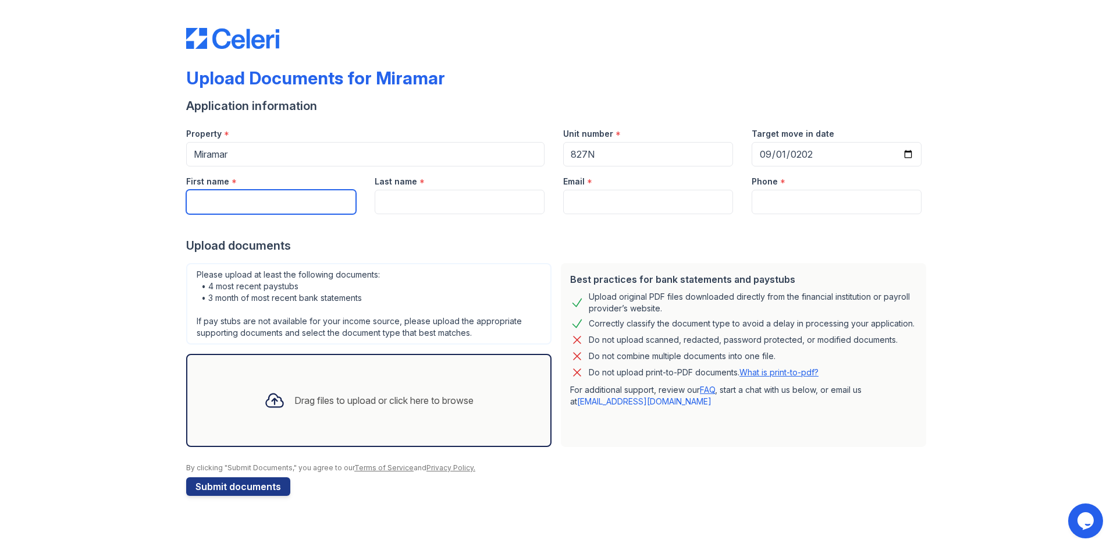
click at [268, 200] on input "First name" at bounding box center [271, 202] width 170 height 24
click at [278, 194] on input "First name" at bounding box center [271, 202] width 170 height 24
type input "Siyuan"
click at [446, 191] on input "Last name" at bounding box center [460, 202] width 170 height 24
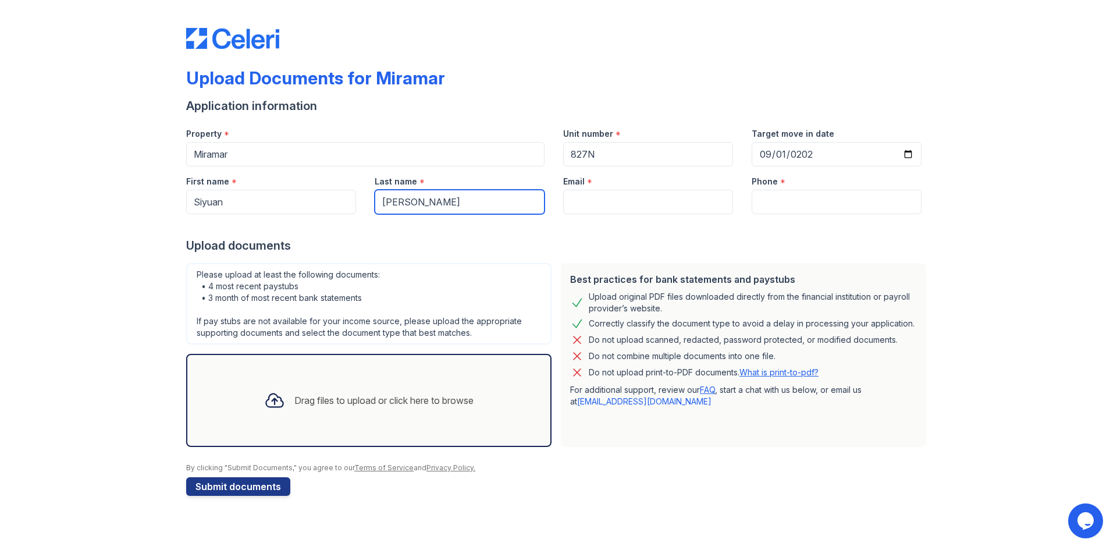
type input "[PERSON_NAME]"
click at [589, 204] on input "Email" at bounding box center [648, 202] width 170 height 24
paste input "[EMAIL_ADDRESS][DOMAIN_NAME]"
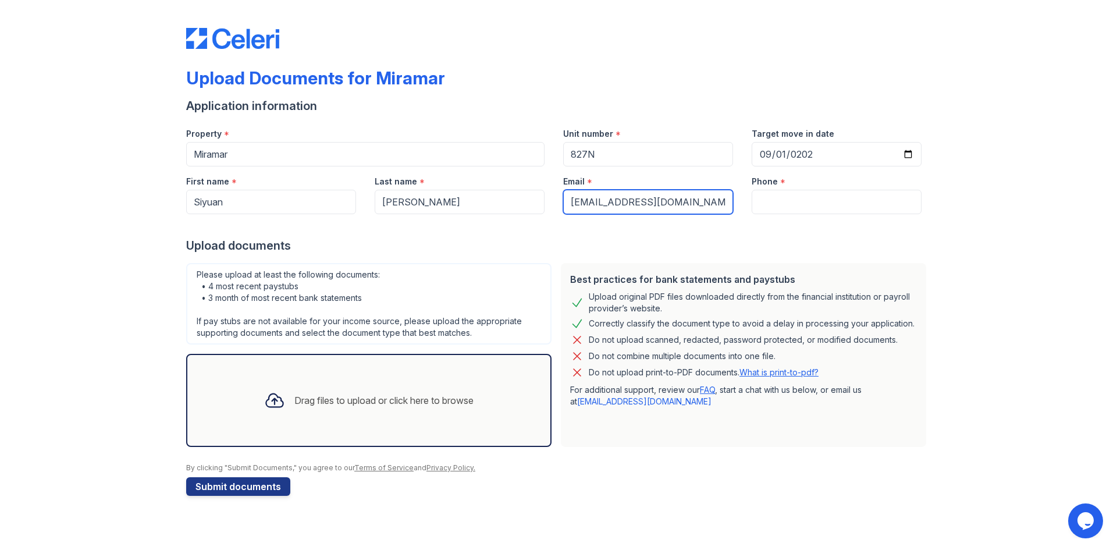
drag, startPoint x: 573, startPoint y: 204, endPoint x: 503, endPoint y: 208, distance: 69.9
click at [504, 208] on div "First name * [GEOGRAPHIC_DATA] Last name * [PERSON_NAME] Email * [EMAIL_ADDRESS…" at bounding box center [554, 190] width 754 height 48
type input "[EMAIL_ADDRESS][DOMAIN_NAME]"
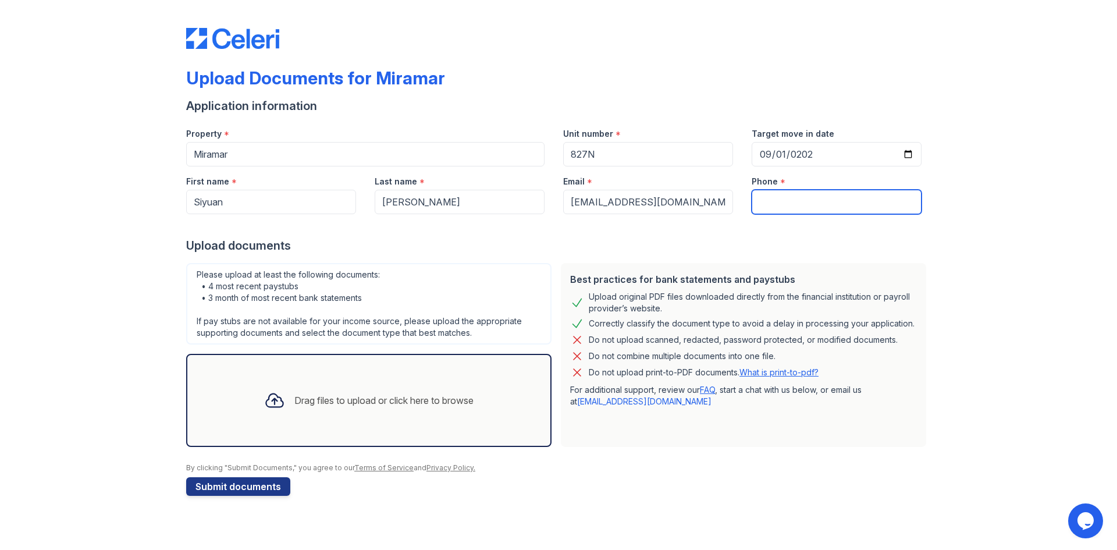
click at [785, 204] on input "Phone" at bounding box center [836, 202] width 170 height 24
paste input "[PHONE_NUMBER]"
type input "[PHONE_NUMBER]"
click at [701, 252] on div "Upload documents" at bounding box center [558, 245] width 744 height 16
click at [340, 386] on div "Drag files to upload or click here to browse" at bounding box center [369, 400] width 228 height 40
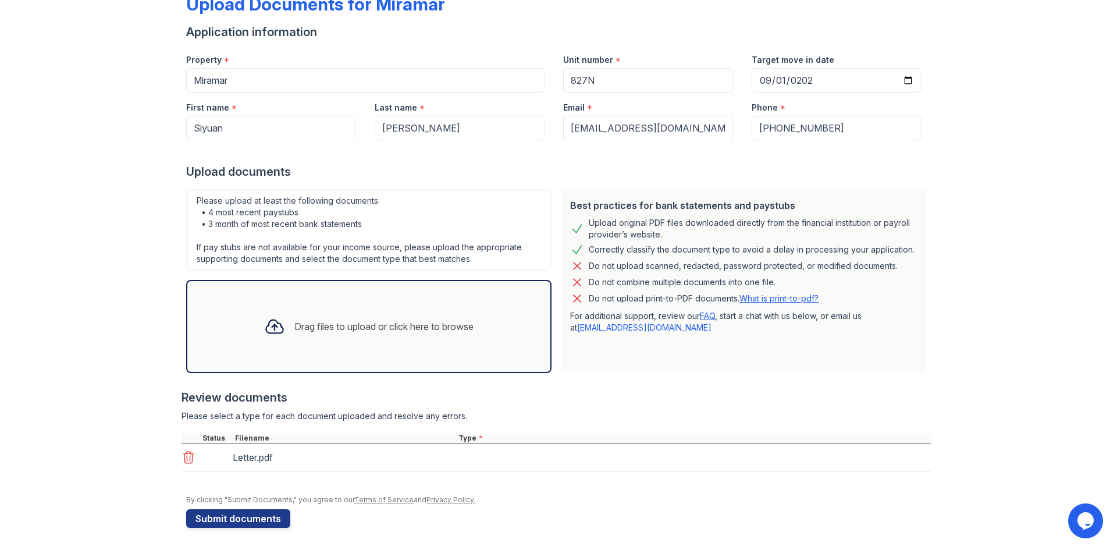
scroll to position [75, 0]
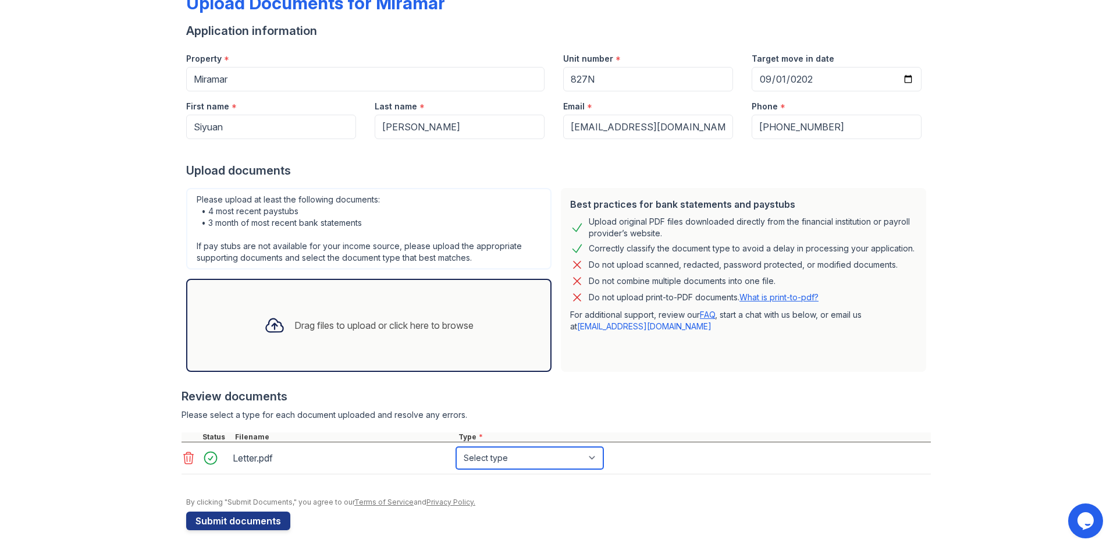
click at [514, 467] on select "Select type Paystub Bank Statement Offer Letter Tax Documents Benefit Award Let…" at bounding box center [529, 458] width 147 height 22
select select "offer_letter"
click at [456, 447] on select "Select type Paystub Bank Statement Offer Letter Tax Documents Benefit Award Let…" at bounding box center [529, 458] width 147 height 22
click at [443, 319] on div "Drag files to upload or click here to browse" at bounding box center [383, 325] width 179 height 14
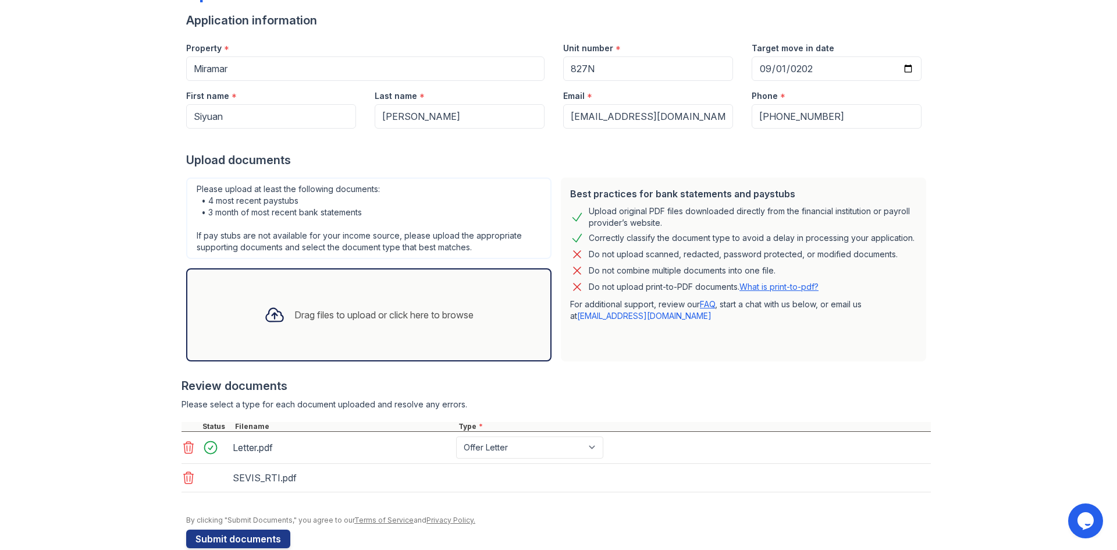
scroll to position [107, 0]
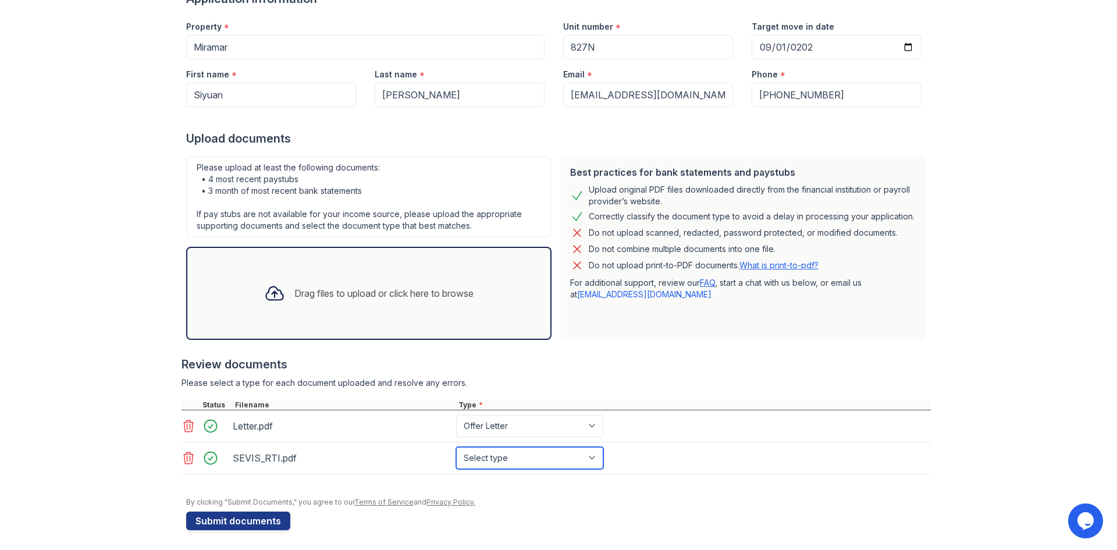
click at [498, 460] on select "Select type Paystub Bank Statement Offer Letter Tax Documents Benefit Award Let…" at bounding box center [529, 458] width 147 height 22
select select "offer_letter"
click at [456, 447] on select "Select type Paystub Bank Statement Offer Letter Tax Documents Benefit Award Let…" at bounding box center [529, 458] width 147 height 22
click at [380, 312] on div "Drag files to upload or click here to browse" at bounding box center [368, 293] width 365 height 93
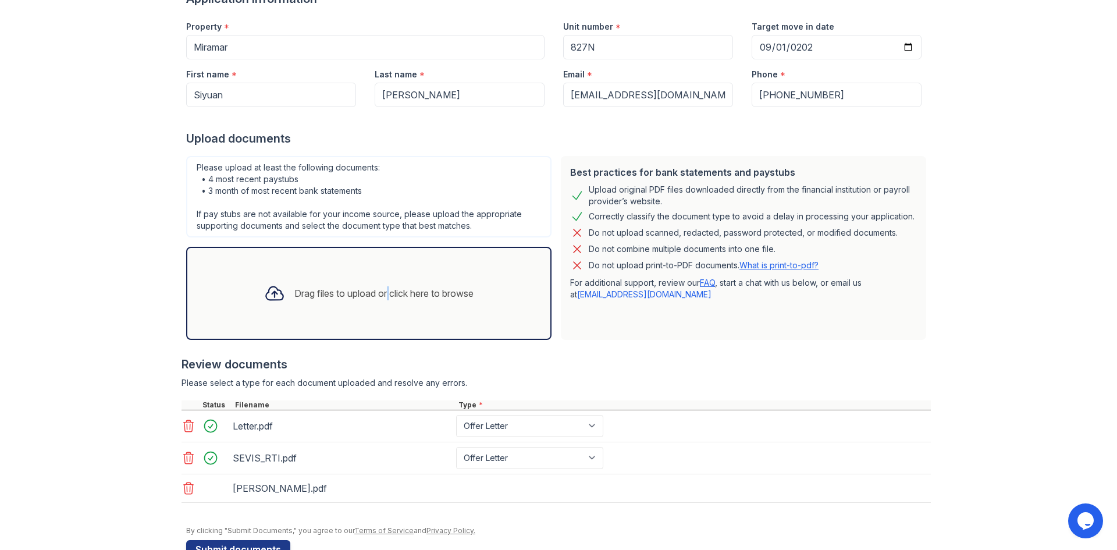
click at [379, 272] on div "Drag files to upload or click here to browse" at bounding box center [368, 293] width 365 height 93
click at [329, 272] on div "Drag files to upload or click here to browse" at bounding box center [368, 293] width 365 height 93
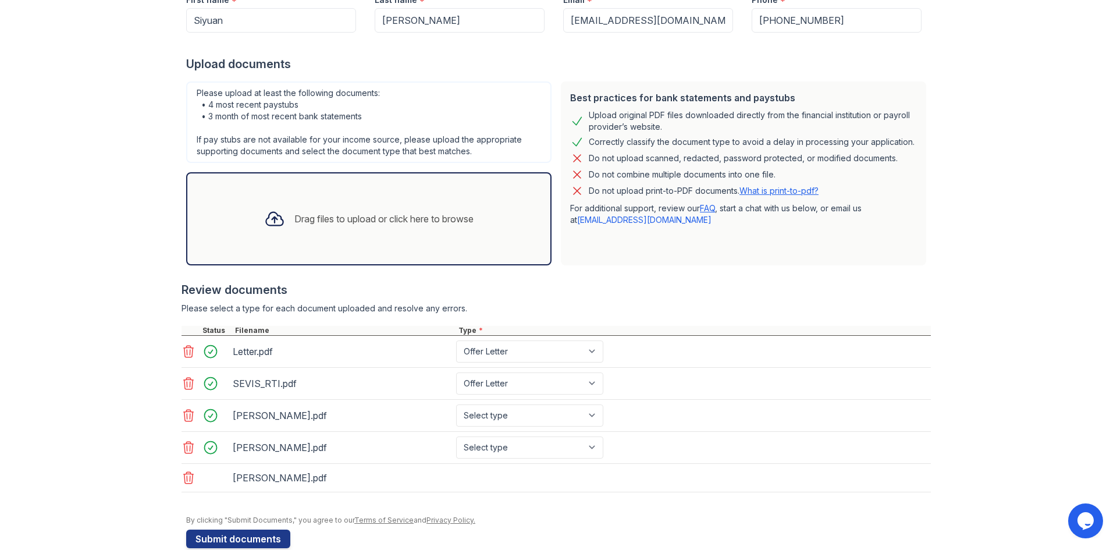
scroll to position [203, 0]
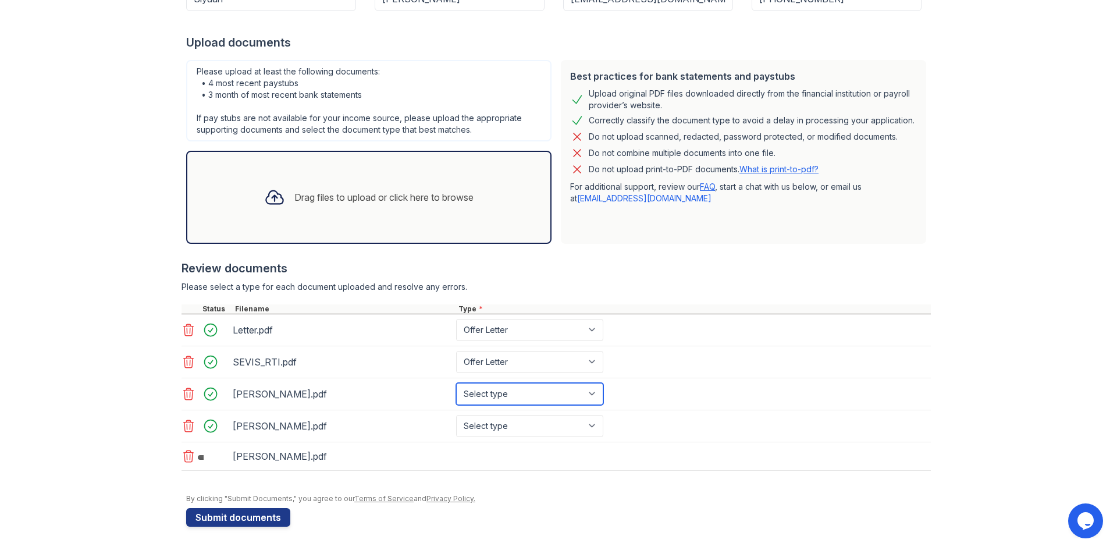
click at [529, 386] on select "Select type Paystub Bank Statement Offer Letter Tax Documents Benefit Award Let…" at bounding box center [529, 394] width 147 height 22
click at [519, 397] on select "Select type Paystub Bank Statement Offer Letter Tax Documents Benefit Award Let…" at bounding box center [529, 394] width 147 height 22
select select "bank_statement"
click at [456, 383] on select "Select type Paystub Bank Statement Offer Letter Tax Documents Benefit Award Let…" at bounding box center [529, 394] width 147 height 22
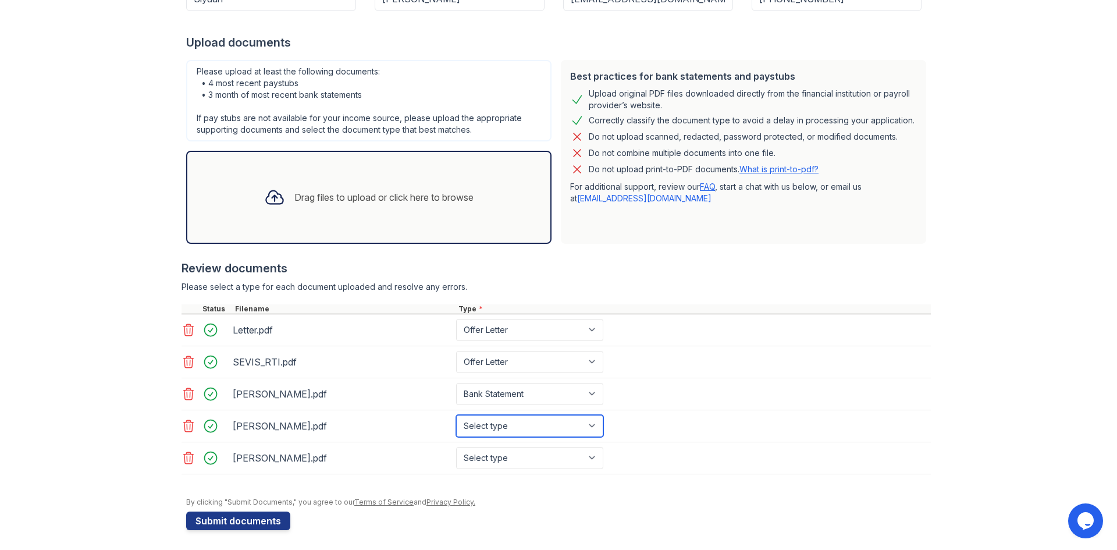
click at [510, 429] on select "Select type Paystub Bank Statement Offer Letter Tax Documents Benefit Award Let…" at bounding box center [529, 426] width 147 height 22
select select "bank_statement"
click at [456, 415] on select "Select type Paystub Bank Statement Offer Letter Tax Documents Benefit Award Let…" at bounding box center [529, 426] width 147 height 22
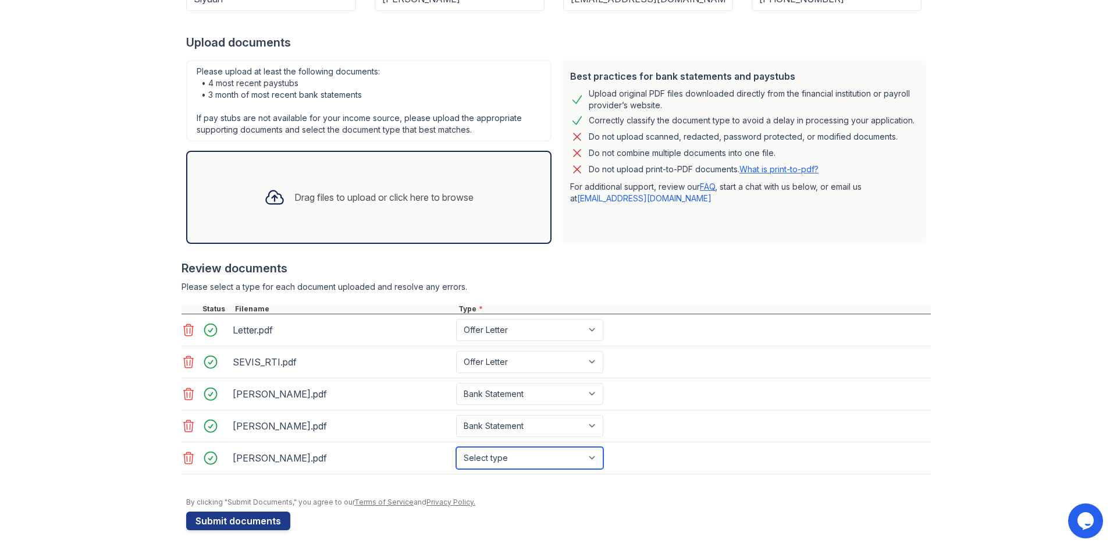
drag, startPoint x: 513, startPoint y: 454, endPoint x: 512, endPoint y: 447, distance: 7.1
click at [513, 454] on select "Select type Paystub Bank Statement Offer Letter Tax Documents Benefit Award Let…" at bounding box center [529, 458] width 147 height 22
select select "bank_statement"
click at [456, 447] on select "Select type Paystub Bank Statement Offer Letter Tax Documents Benefit Award Let…" at bounding box center [529, 458] width 147 height 22
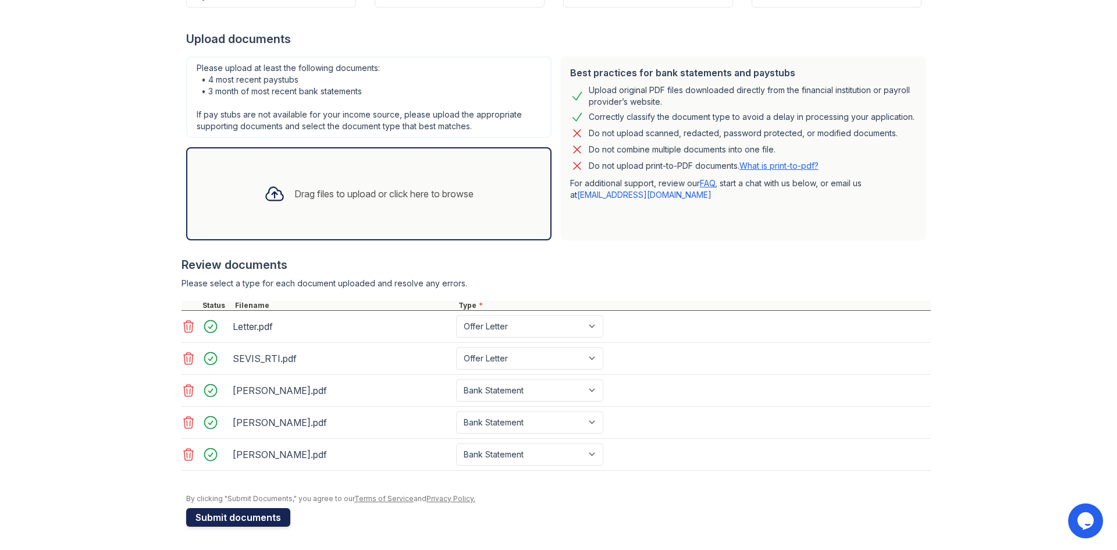
click at [244, 515] on button "Submit documents" at bounding box center [238, 517] width 104 height 19
